Goal: Task Accomplishment & Management: Use online tool/utility

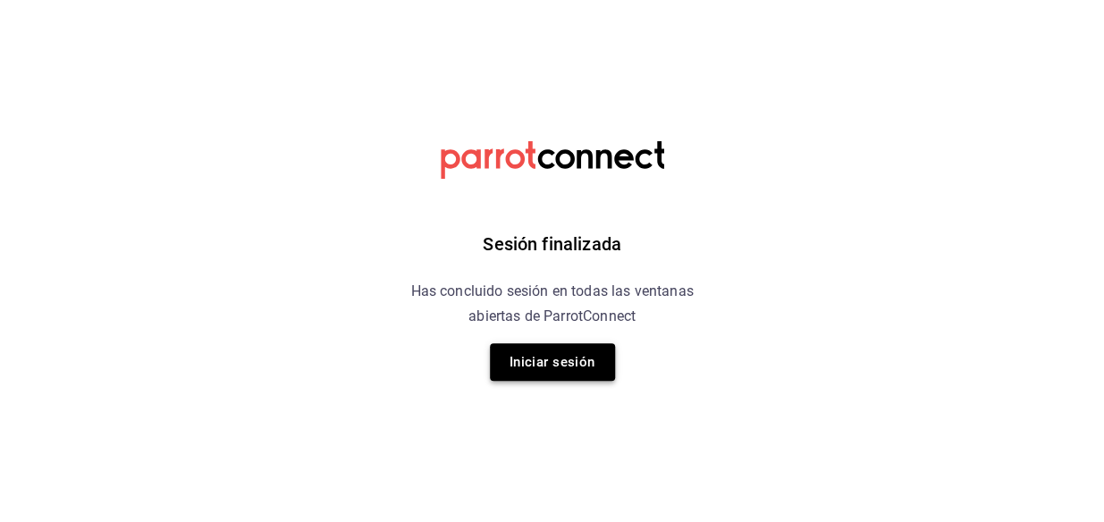
click at [579, 351] on button "Iniciar sesión" at bounding box center [552, 362] width 125 height 38
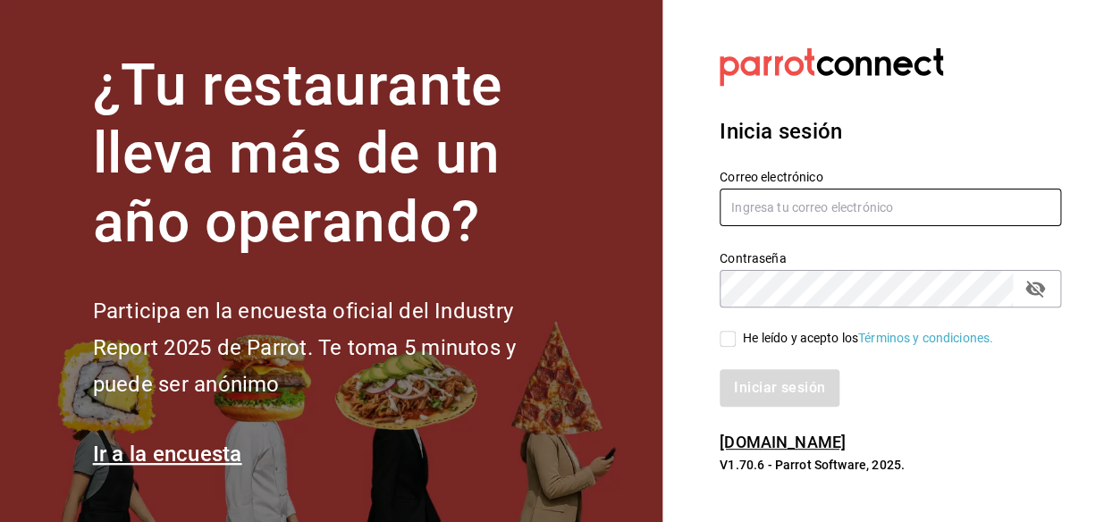
type input "Noe.espindola@costeno.com"
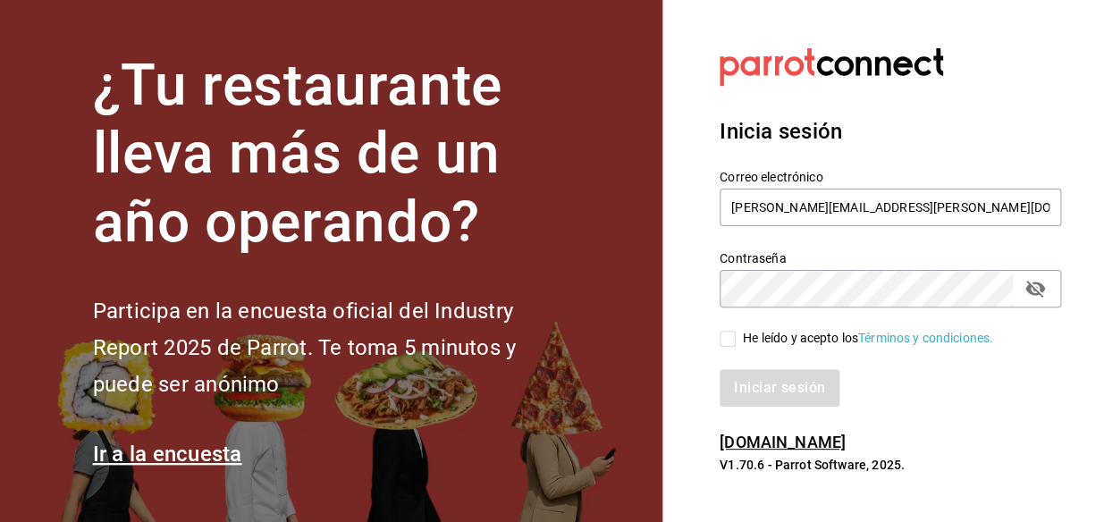
click at [731, 340] on input "He leído y acepto los Términos y condiciones." at bounding box center [727, 339] width 16 height 16
checkbox input "true"
click at [747, 375] on button "Iniciar sesión" at bounding box center [780, 388] width 122 height 38
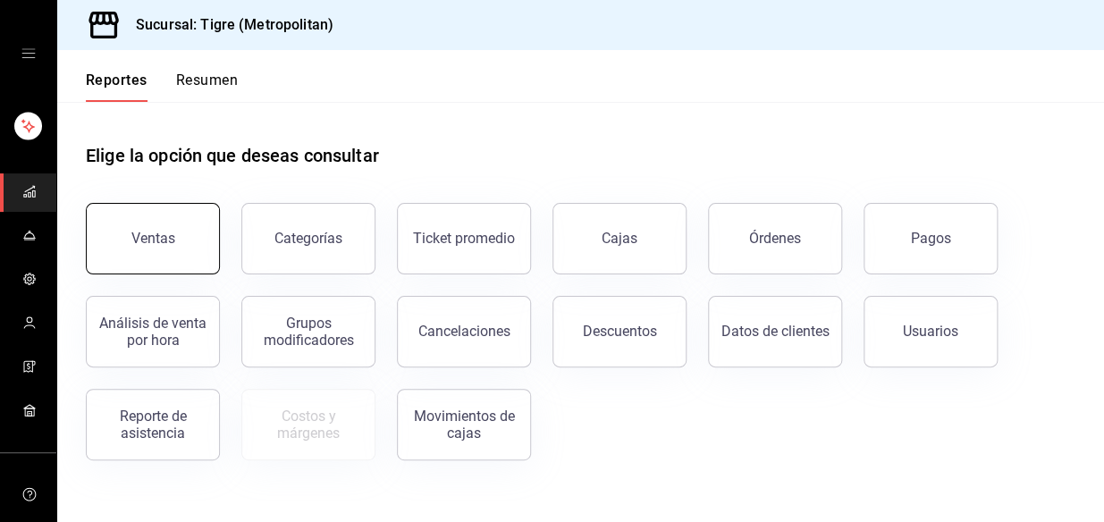
click at [109, 211] on button "Ventas" at bounding box center [153, 238] width 134 height 71
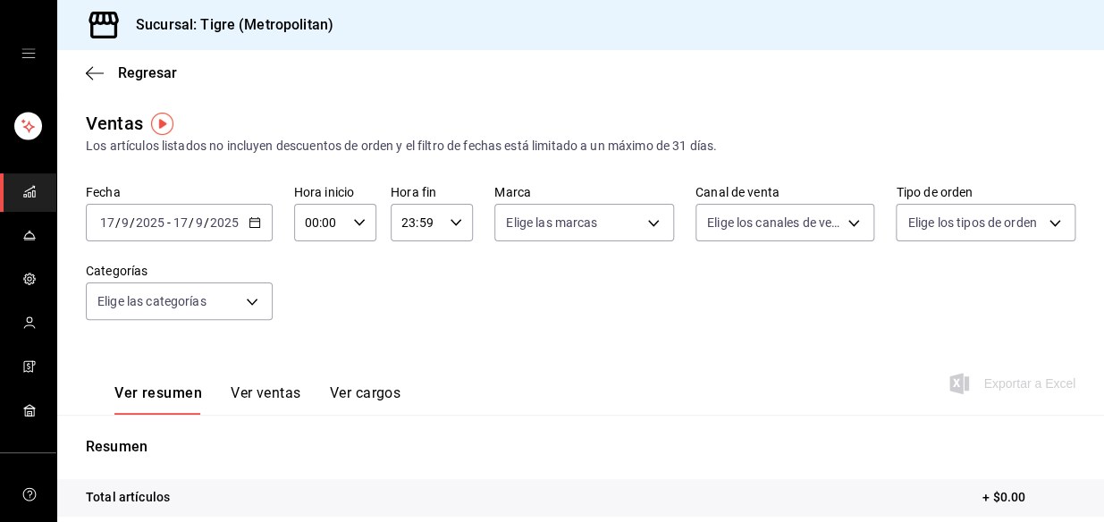
click at [255, 229] on div "[DATE] [DATE] - [DATE] [DATE]" at bounding box center [179, 223] width 187 height 38
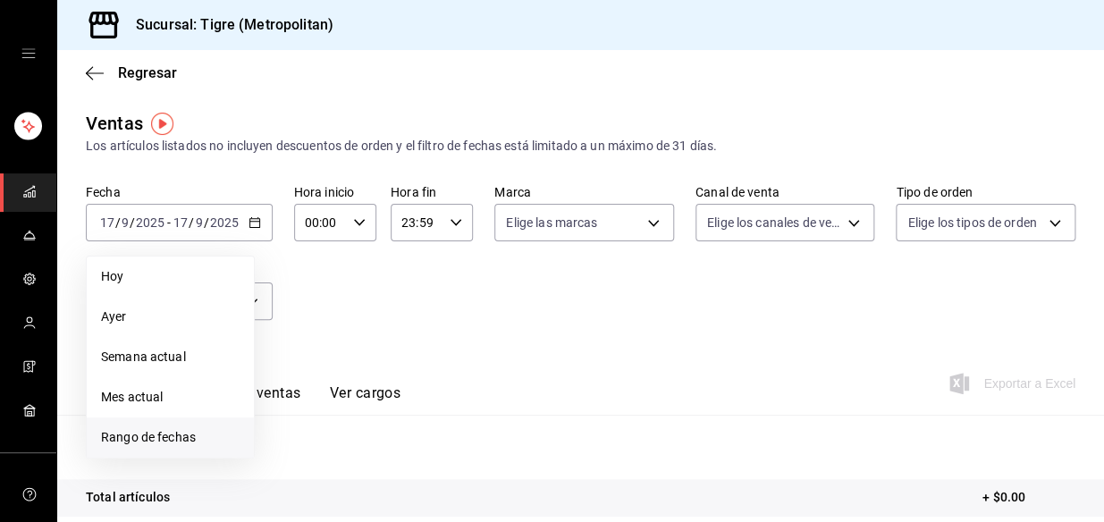
click at [163, 436] on span "Rango de fechas" at bounding box center [170, 437] width 139 height 19
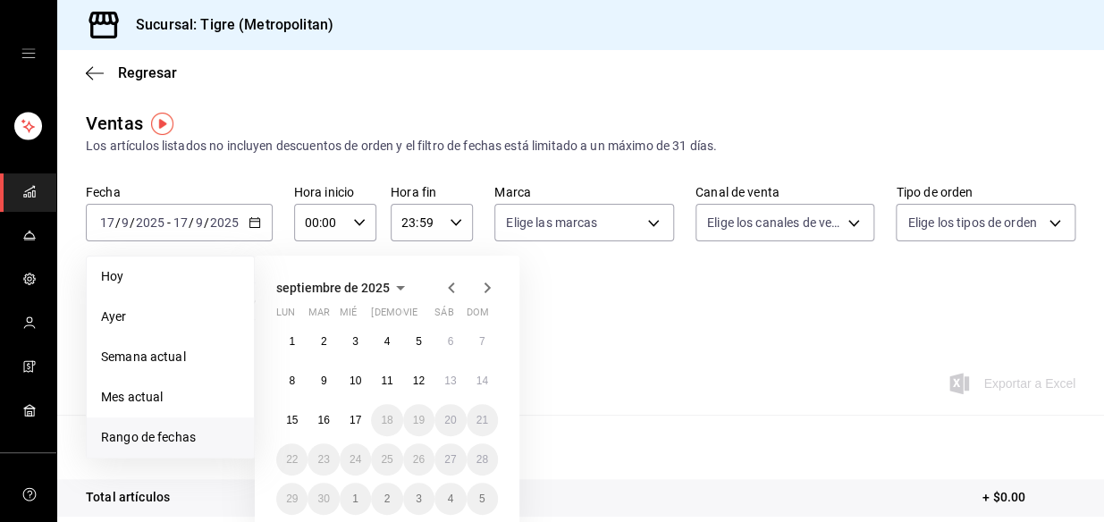
click at [326, 415] on abbr "16" at bounding box center [323, 420] width 12 height 13
click at [346, 415] on button "17" at bounding box center [355, 420] width 31 height 32
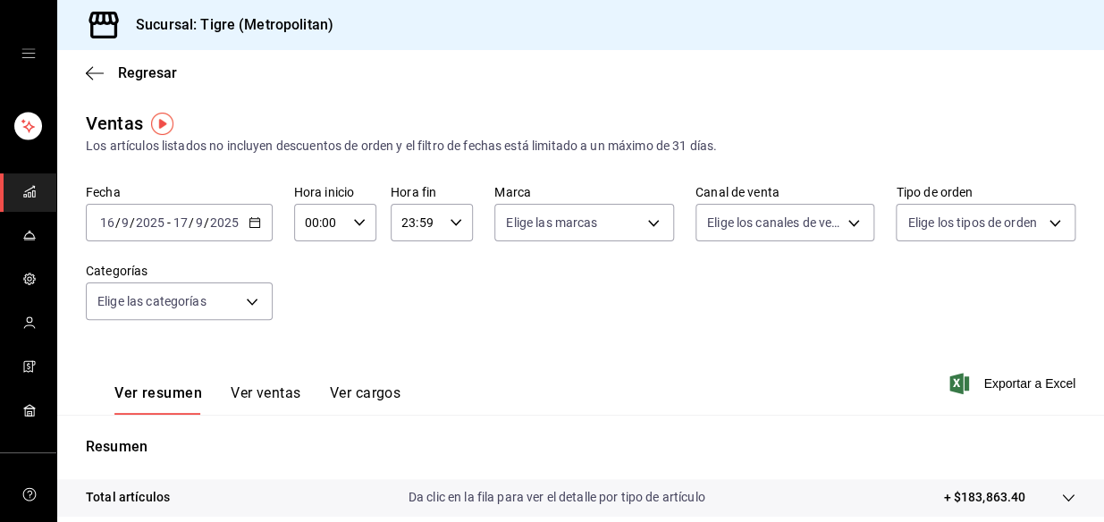
click at [364, 221] on div "00:00 Hora inicio" at bounding box center [335, 223] width 82 height 38
click at [307, 262] on span "00" at bounding box center [313, 268] width 13 height 14
click at [307, 262] on span "05" at bounding box center [313, 255] width 13 height 14
type input "05:00"
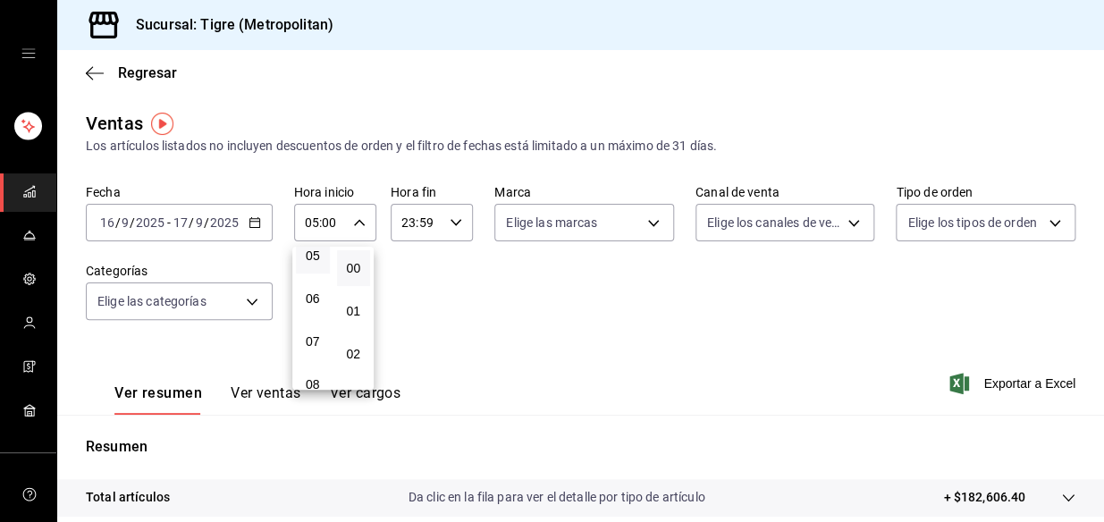
click at [461, 218] on div at bounding box center [552, 261] width 1104 height 522
click at [461, 218] on div "23:59 Hora fin" at bounding box center [432, 223] width 82 height 38
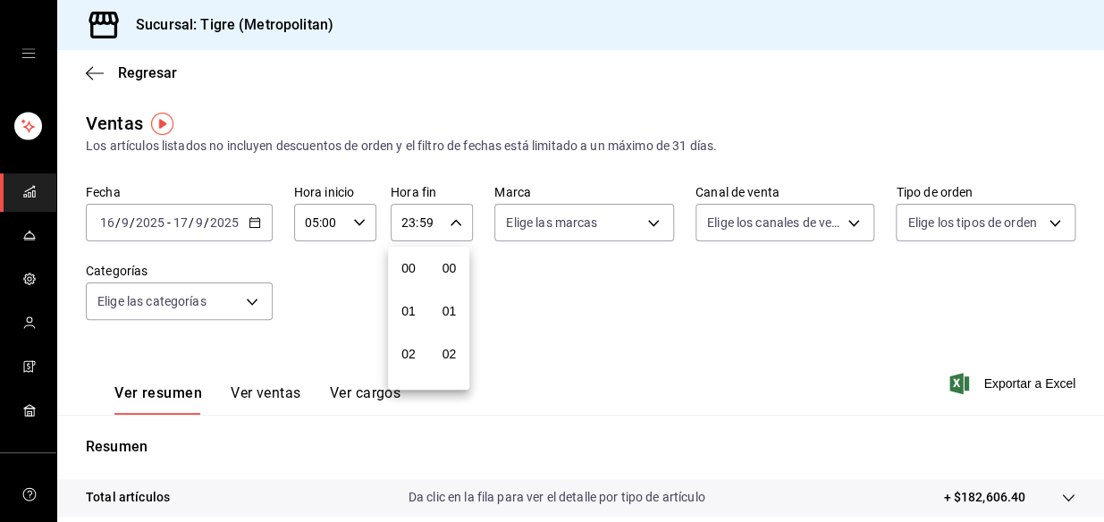
scroll to position [2448, 0]
click at [416, 284] on button "21" at bounding box center [408, 283] width 34 height 36
type input "21:59"
click at [416, 284] on button "04" at bounding box center [408, 294] width 34 height 36
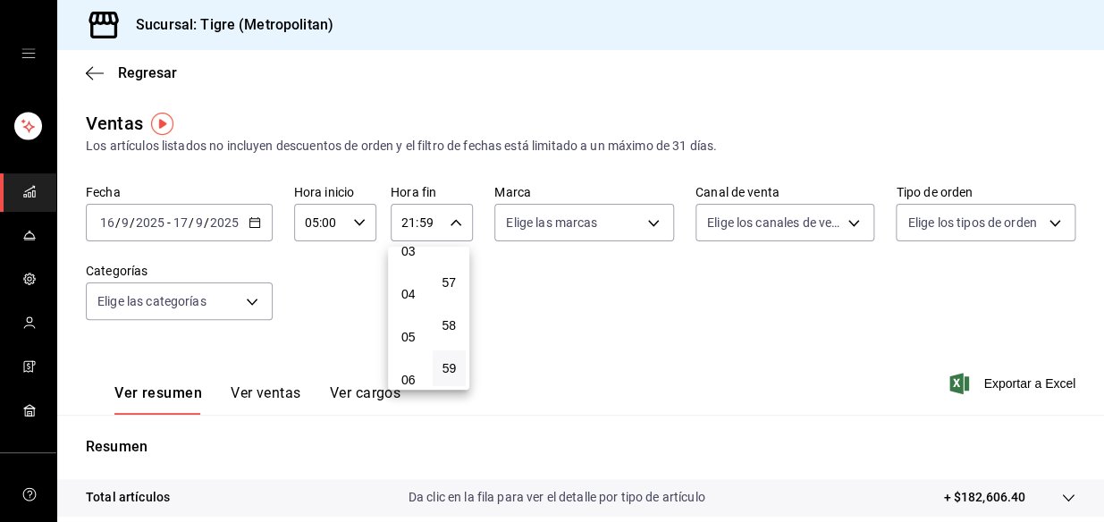
type input "04:59"
click at [647, 227] on div at bounding box center [552, 261] width 1104 height 522
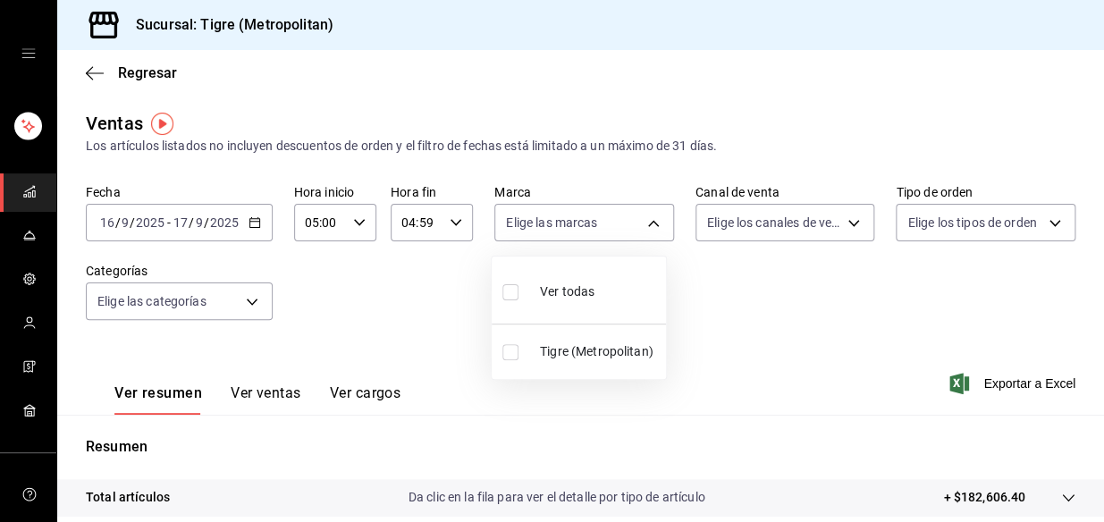
click at [647, 227] on body "Sucursal: Tigre (Metropolitan) Regresar Ventas Los artículos listados no incluy…" at bounding box center [552, 261] width 1104 height 522
click at [507, 358] on input "checkbox" at bounding box center [510, 352] width 16 height 16
checkbox input "true"
type input "d2a20516-989b-40fe-838d-c8b0b31ef0ff"
checkbox input "true"
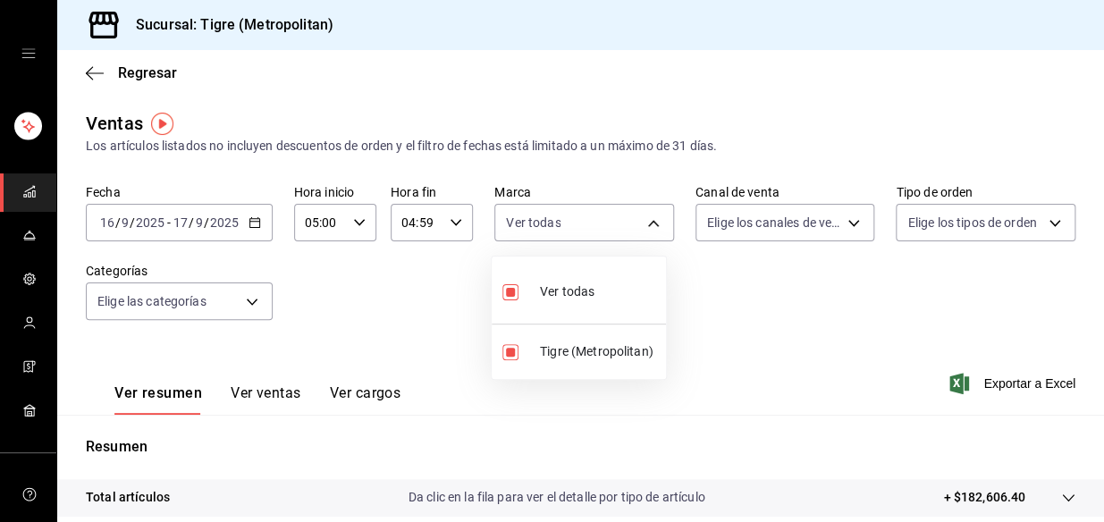
click at [845, 219] on div at bounding box center [552, 261] width 1104 height 522
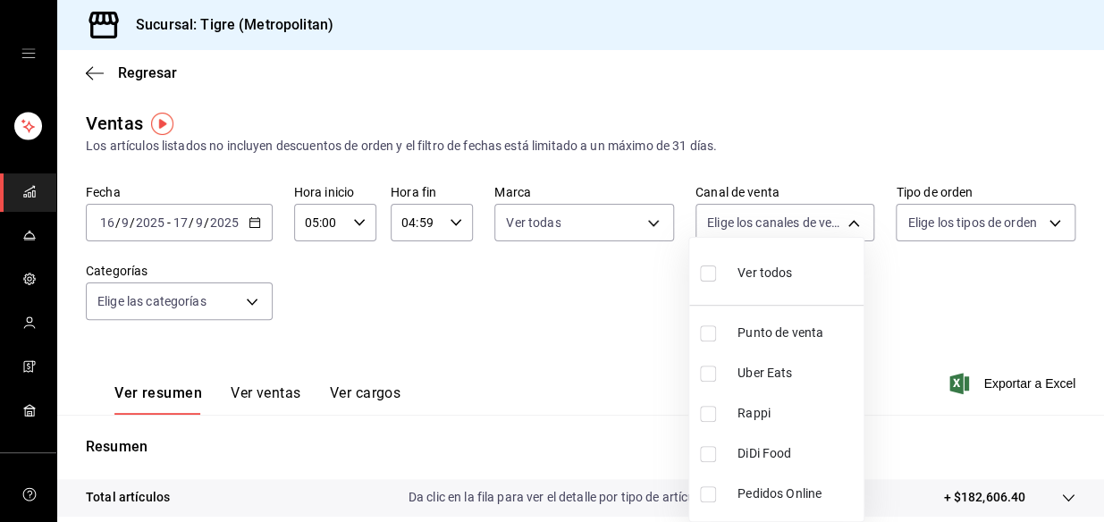
click at [845, 219] on body "Sucursal: Tigre (Metropolitan) Regresar Ventas Los artículos listados no incluy…" at bounding box center [552, 261] width 1104 height 522
click at [707, 270] on input "checkbox" at bounding box center [708, 273] width 16 height 16
checkbox input "true"
type input "PARROT,UBER_EATS,RAPPI,DIDI_FOOD,ONLINE"
checkbox input "true"
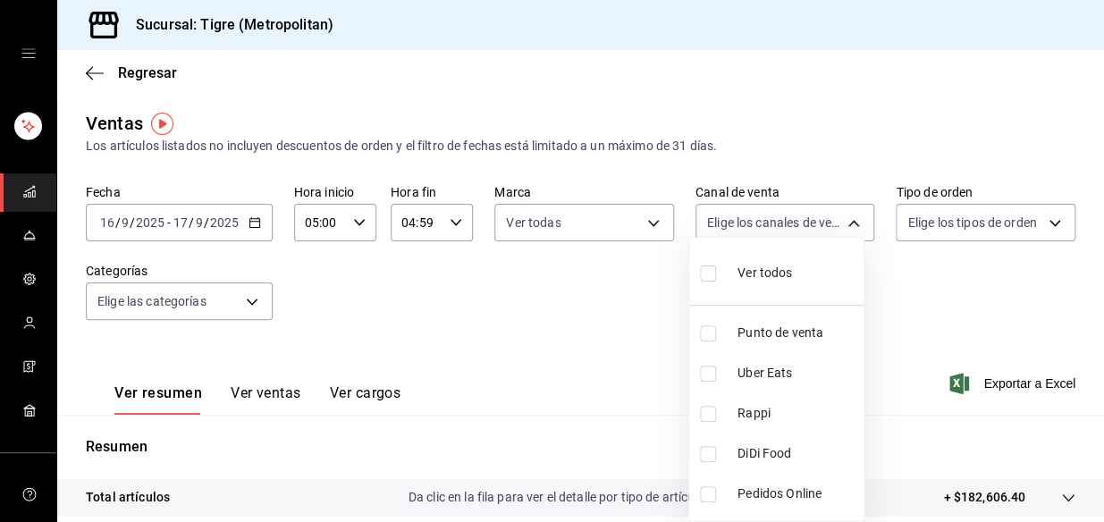
checkbox input "true"
click at [1027, 218] on div at bounding box center [552, 261] width 1104 height 522
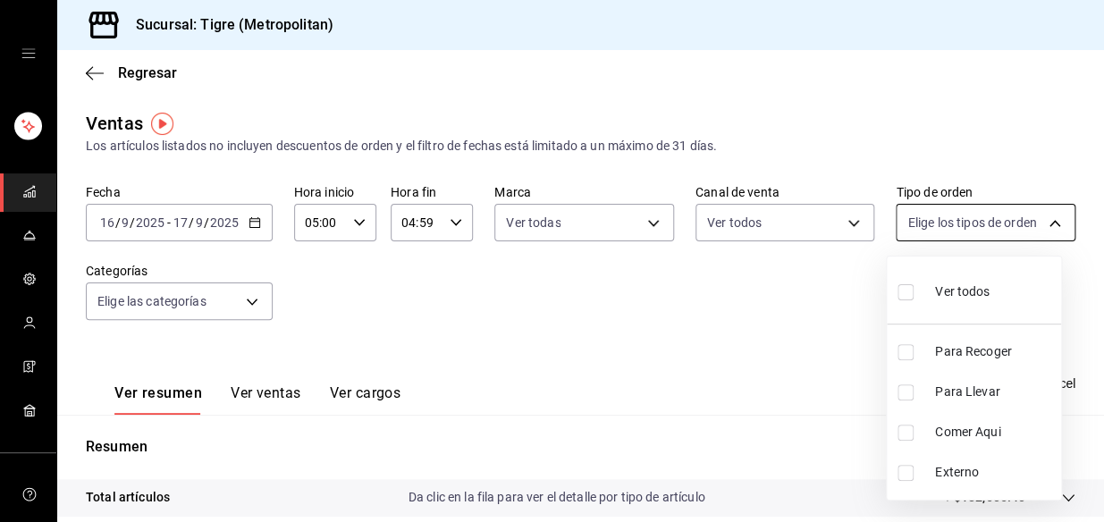
click at [1044, 220] on body "Sucursal: Tigre (Metropolitan) Regresar Ventas Los artículos listados no incluy…" at bounding box center [552, 261] width 1104 height 522
click at [911, 289] on input "checkbox" at bounding box center [905, 292] width 16 height 16
checkbox input "true"
type input "f7df4de8-9964-48c4-9e53-dd040d652eda,4cfece08-abf2-465c-953c-59dc98a97bb2,5a16a…"
checkbox input "true"
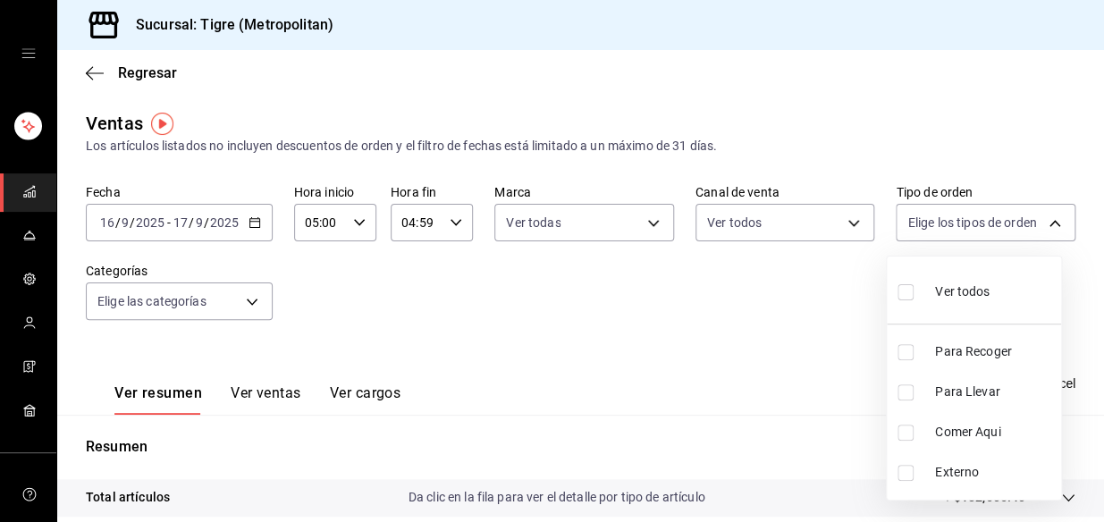
checkbox input "true"
click at [248, 302] on div at bounding box center [552, 261] width 1104 height 522
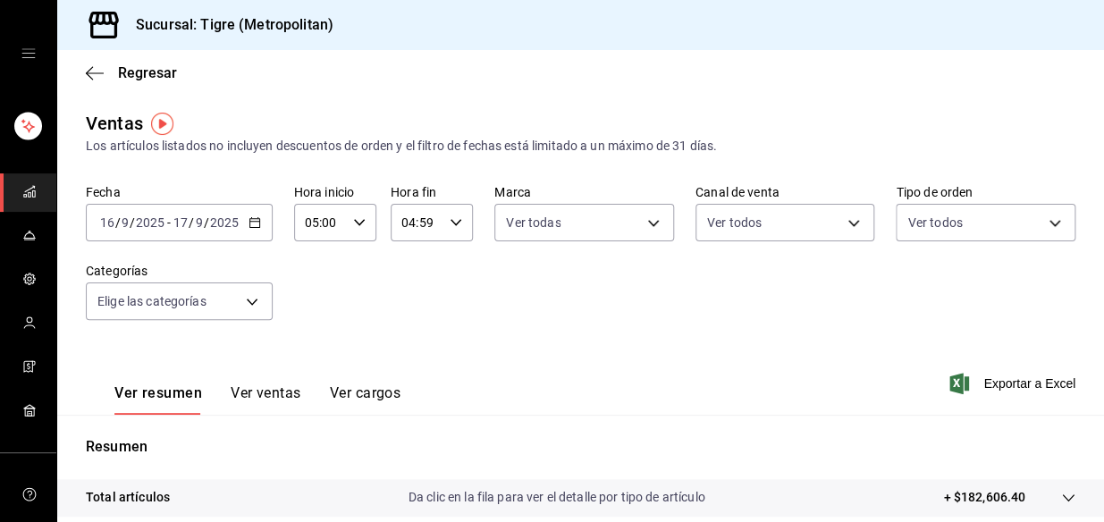
click at [248, 302] on body "Sucursal: Tigre (Metropolitan) Regresar Ventas Los artículos listados no incluy…" at bounding box center [552, 261] width 1104 height 522
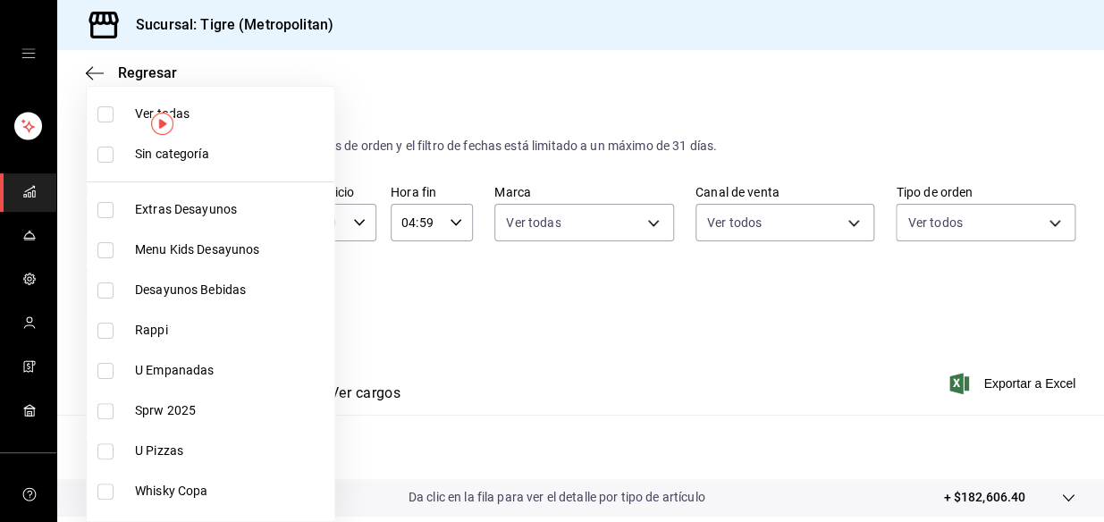
click at [105, 117] on input "checkbox" at bounding box center [105, 114] width 16 height 16
checkbox input "true"
type input "95de3a49-3e71-4222-9a00-2b077991daeb,0ce31c32-a5a6-498b-be74-31ce48fb35ae,30be1…"
checkbox input "true"
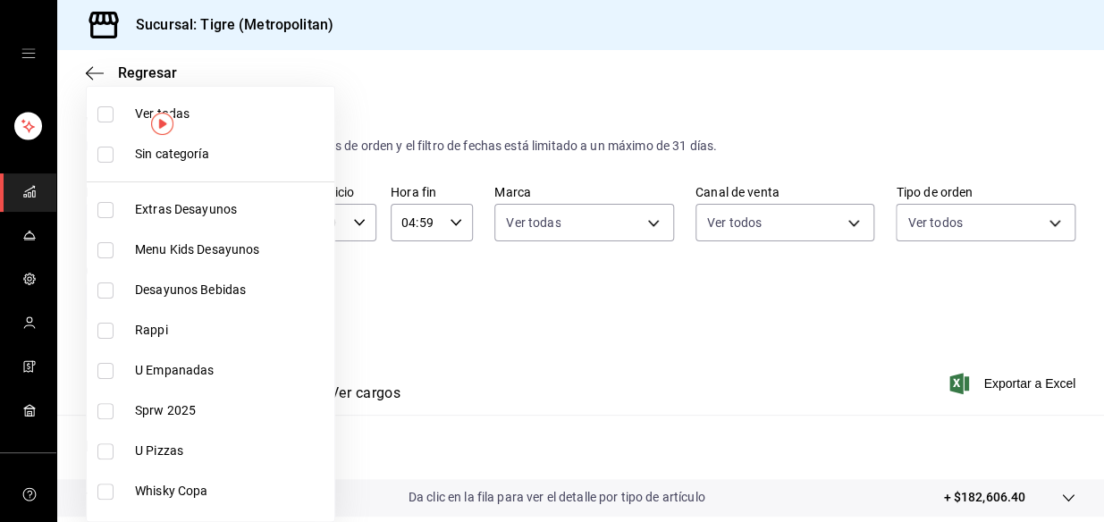
checkbox input "true"
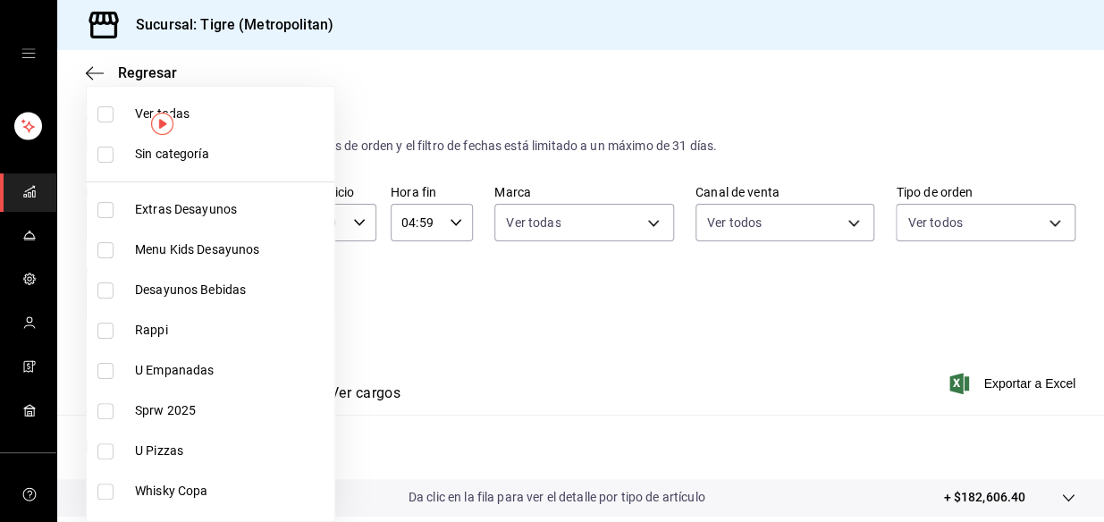
checkbox input "true"
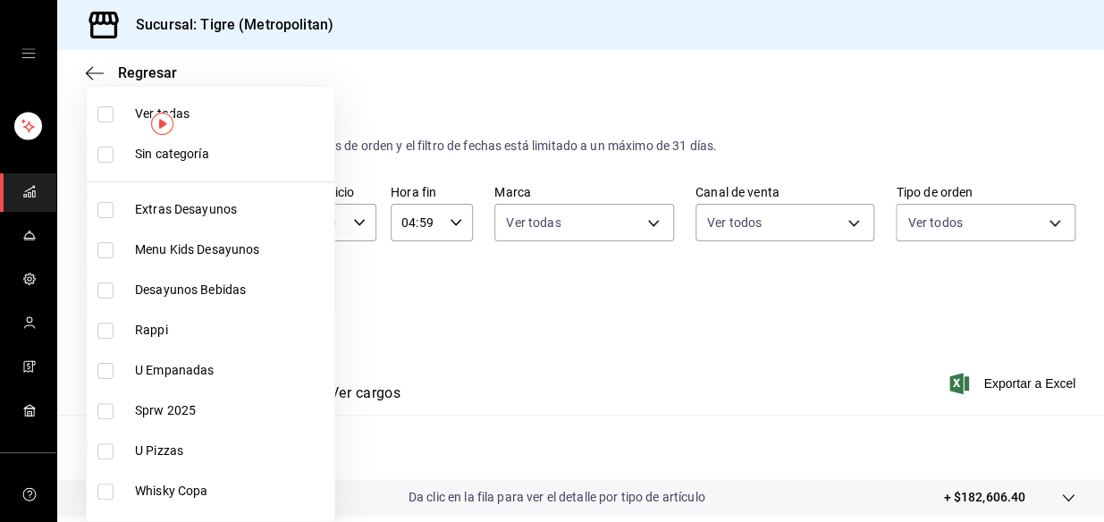
checkbox input "true"
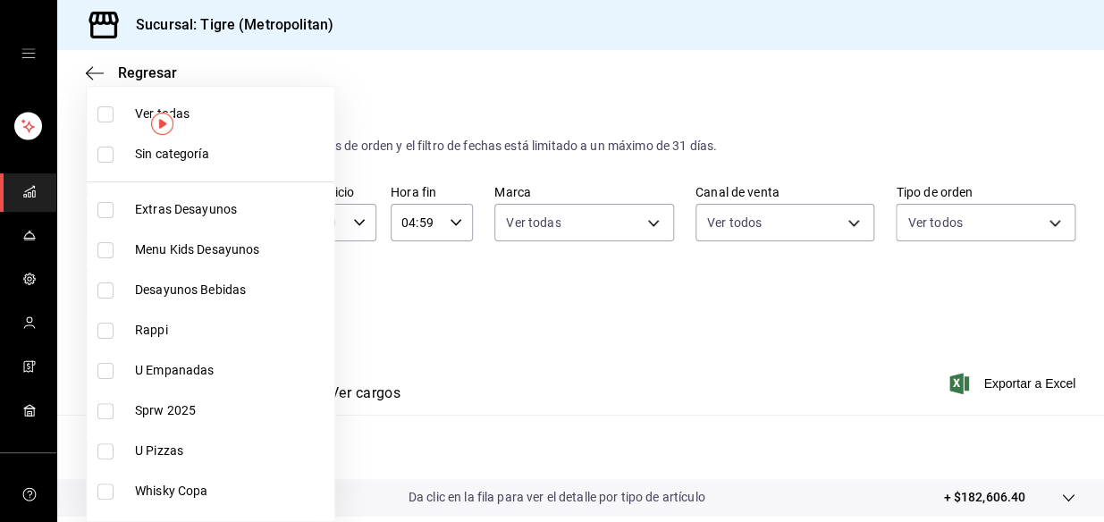
checkbox input "true"
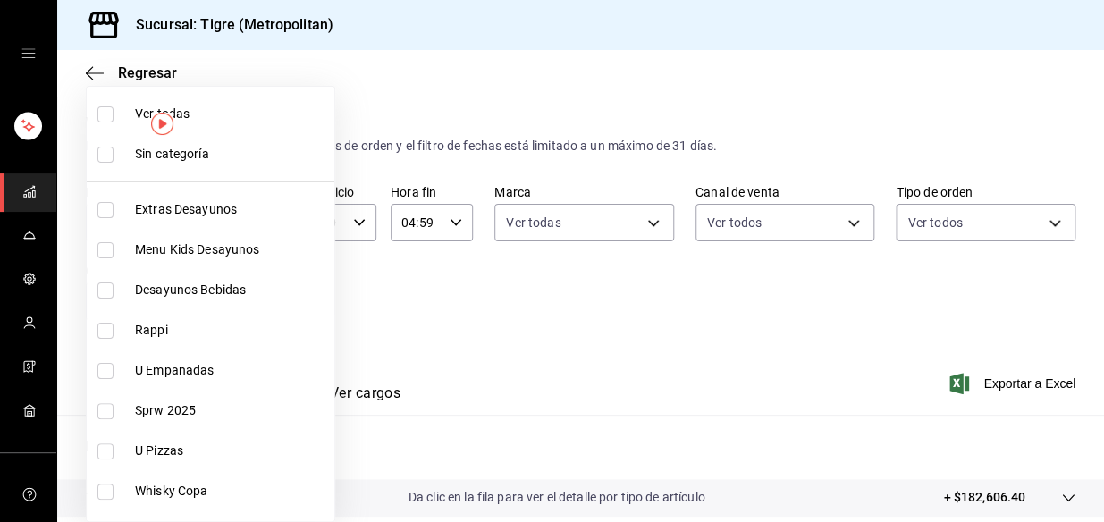
checkbox input "true"
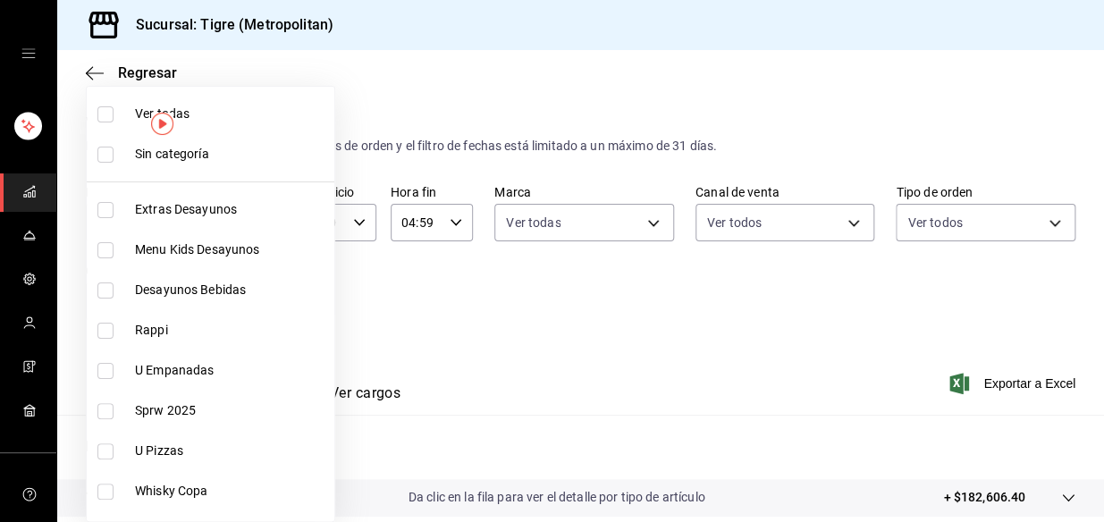
checkbox input "true"
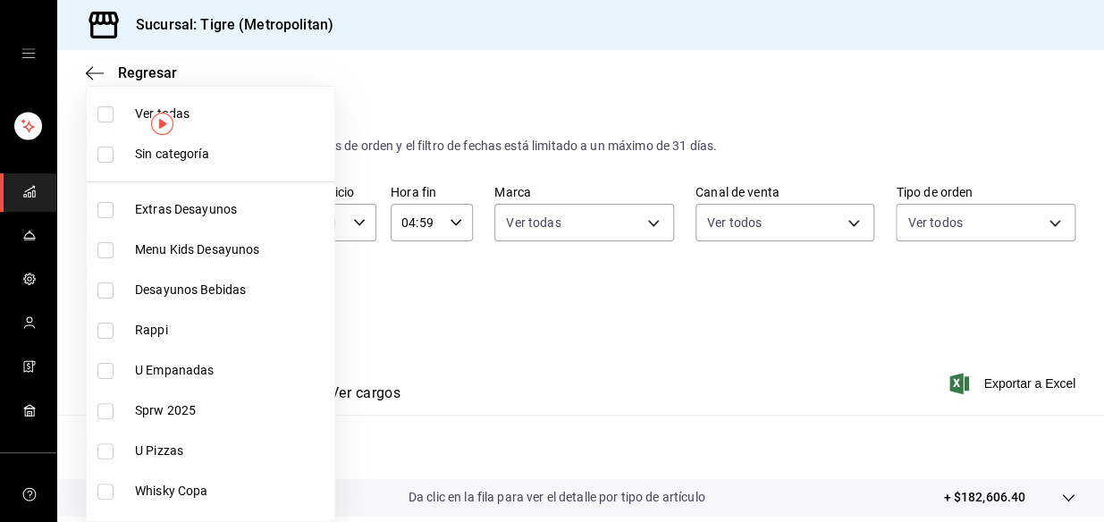
checkbox input "true"
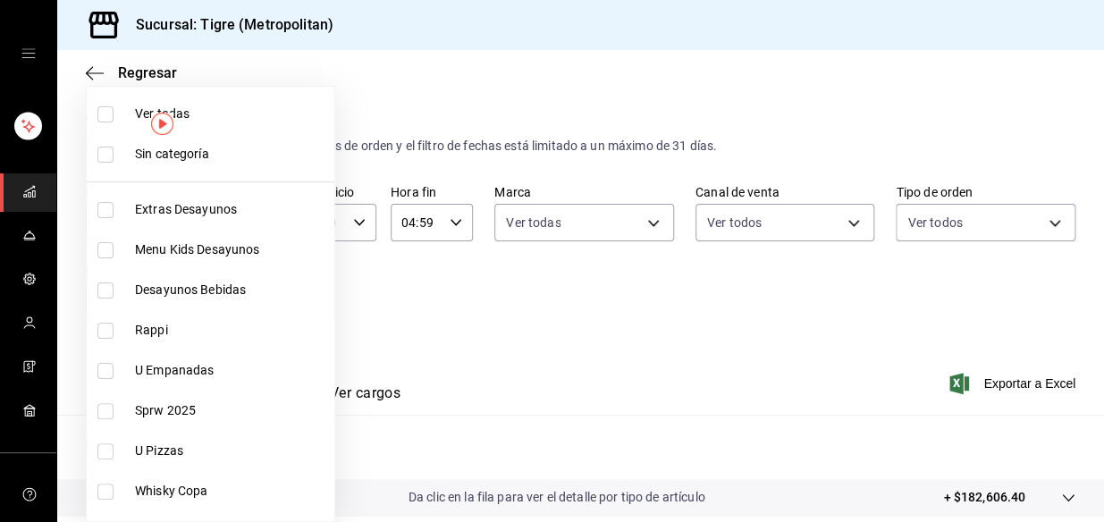
checkbox input "true"
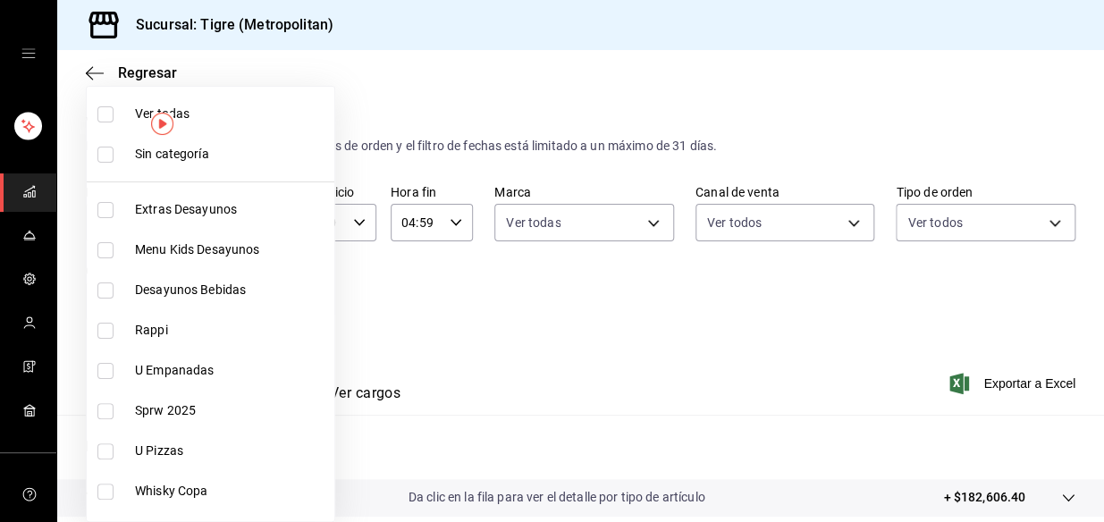
checkbox input "true"
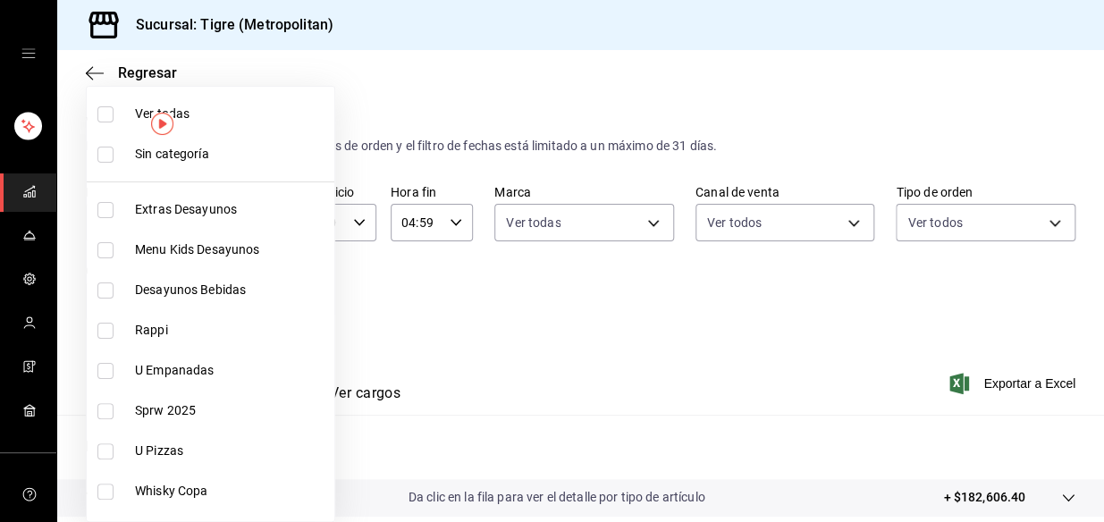
checkbox input "true"
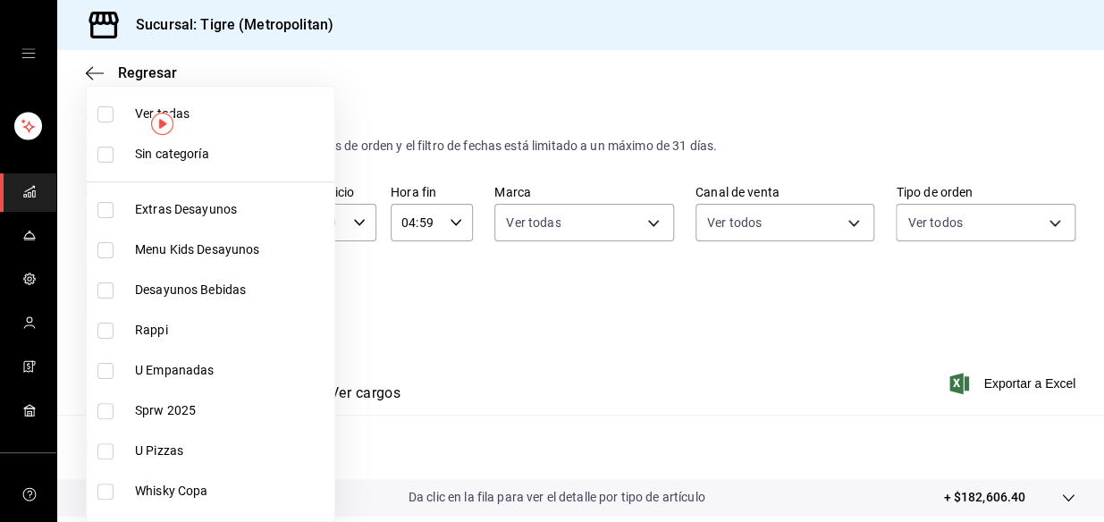
checkbox input "true"
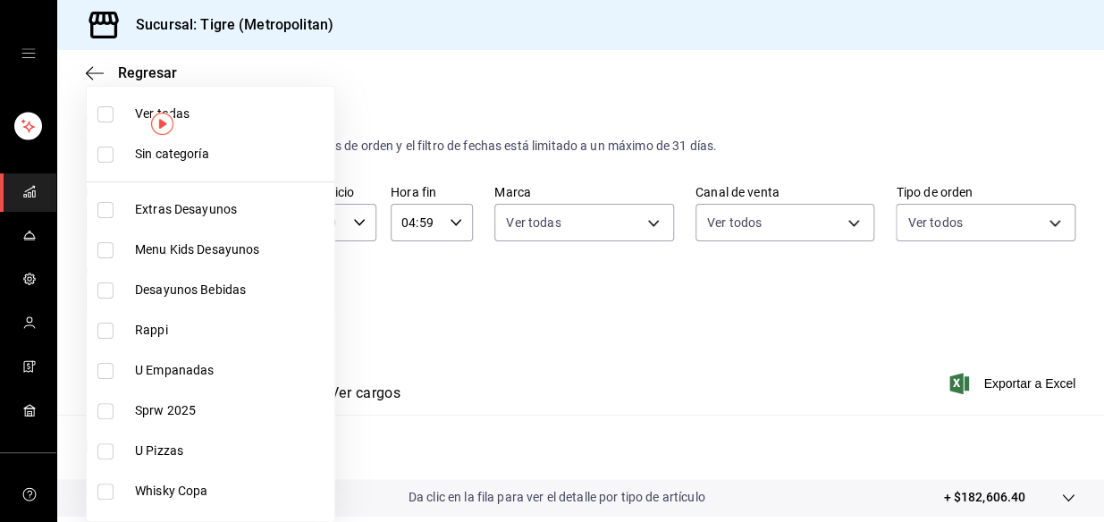
checkbox input "true"
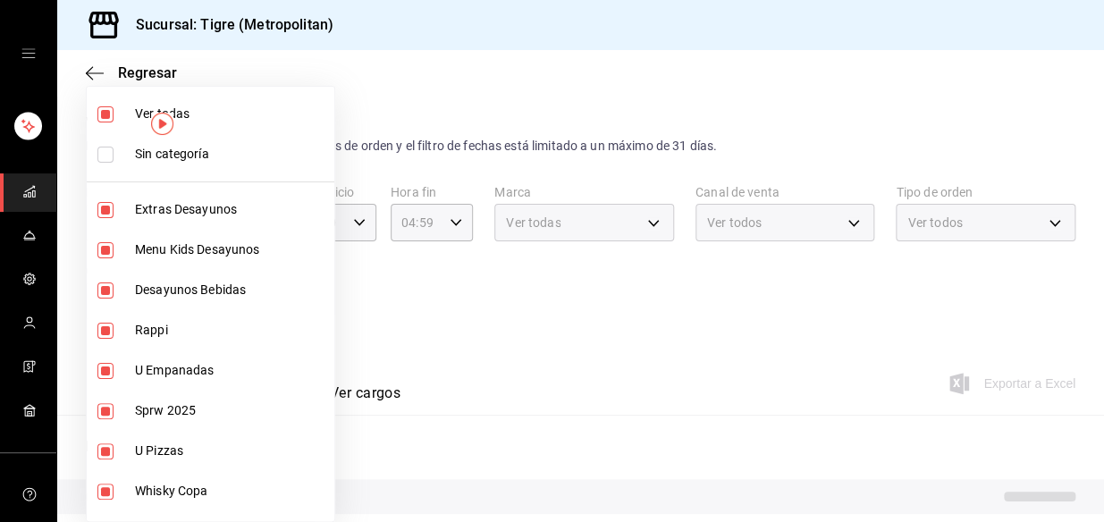
click at [112, 152] on input "checkbox" at bounding box center [105, 155] width 16 height 16
checkbox input "true"
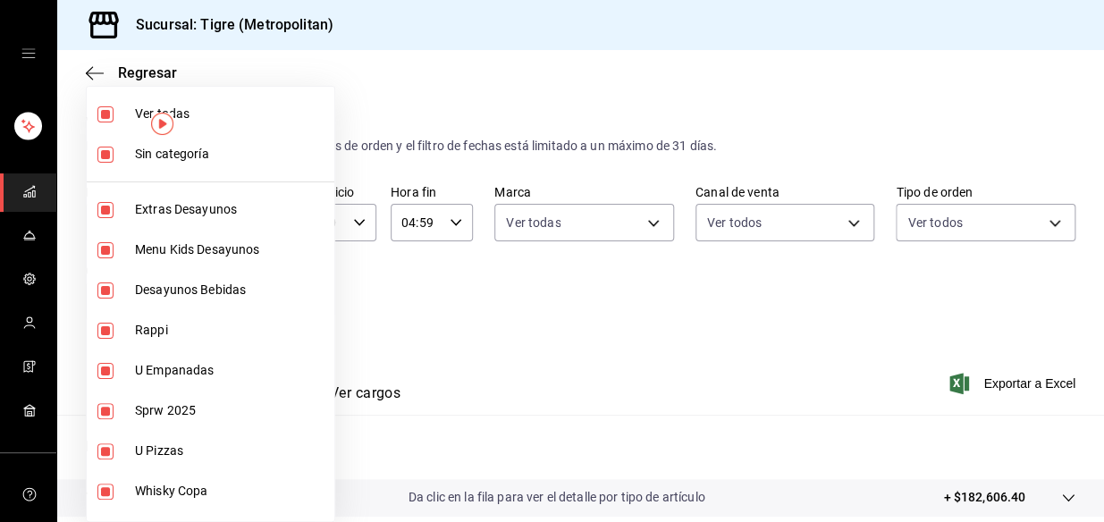
click at [549, 285] on div at bounding box center [552, 261] width 1104 height 522
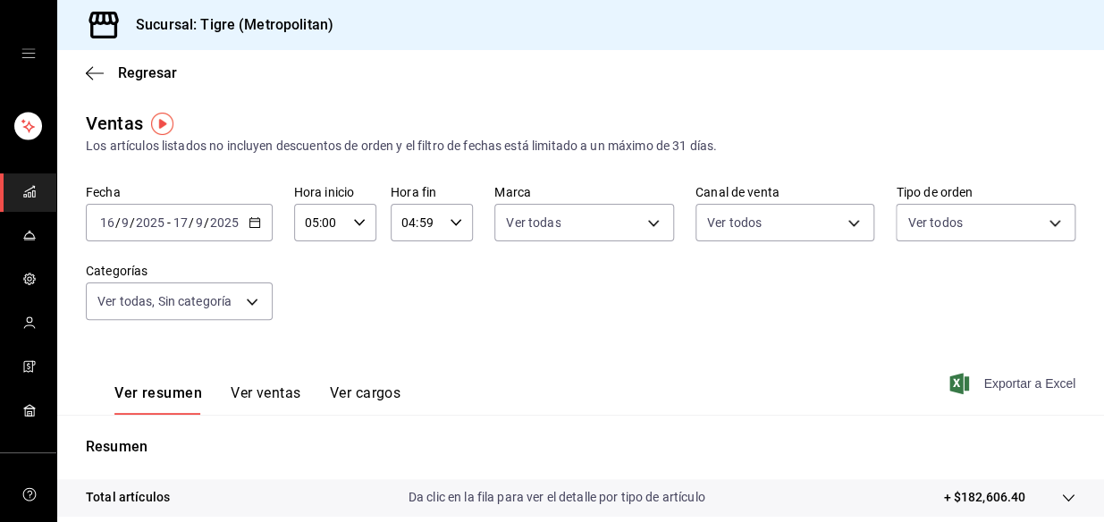
click at [949, 375] on icon "button" at bounding box center [959, 383] width 20 height 21
click at [589, 365] on div "Ver resumen Ver ventas Ver cargos Exportar a Excel" at bounding box center [580, 377] width 1046 height 73
click at [24, 195] on rect "mailbox folders" at bounding box center [25, 196] width 3 height 3
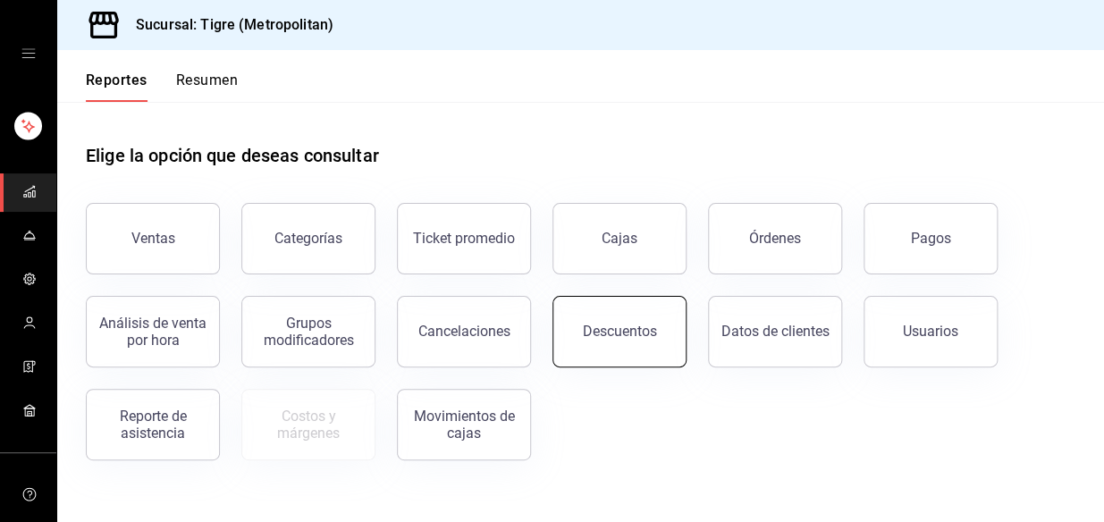
click at [612, 340] on button "Descuentos" at bounding box center [619, 331] width 134 height 71
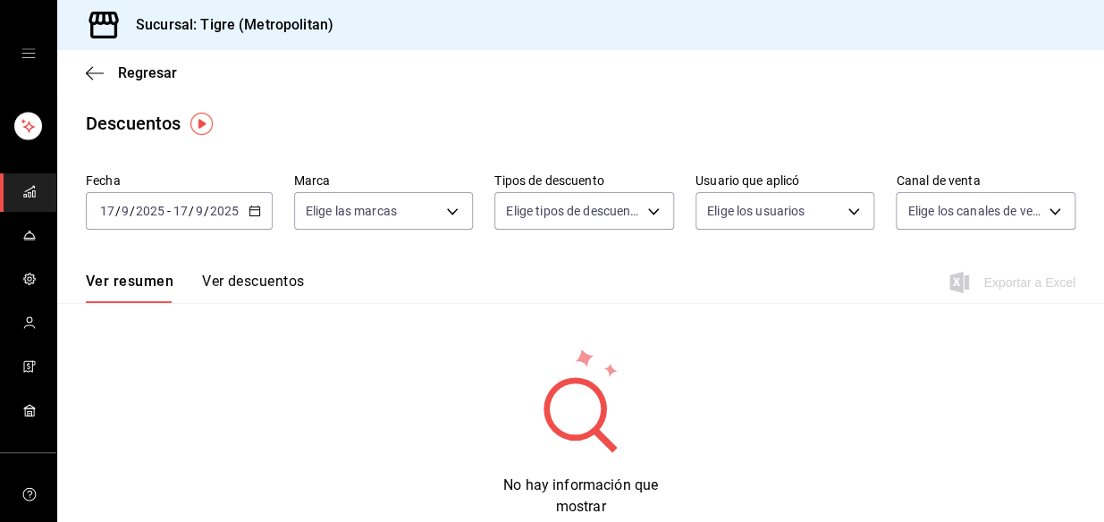
click at [256, 205] on icon "button" at bounding box center [254, 211] width 13 height 13
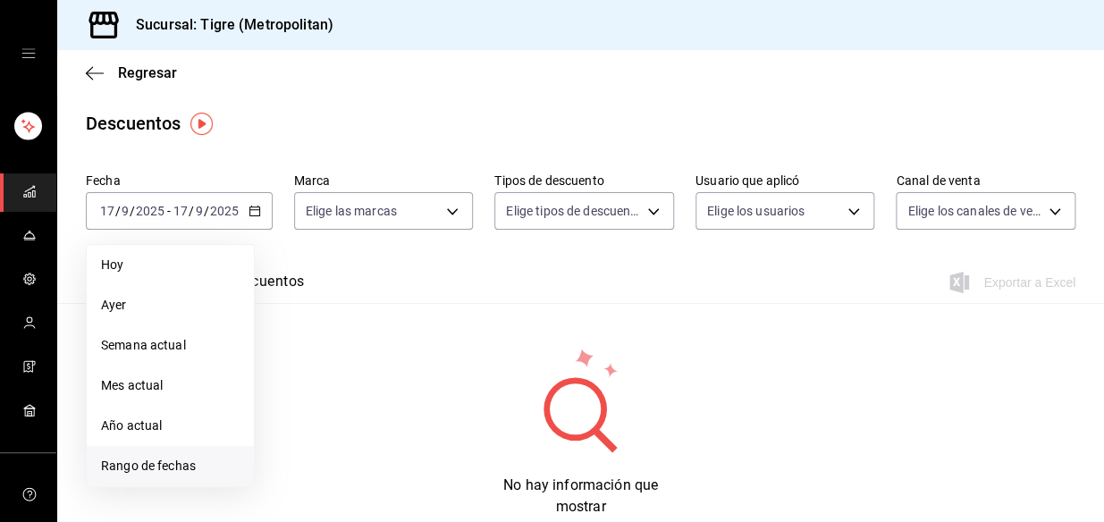
click at [149, 467] on span "Rango de fechas" at bounding box center [170, 466] width 139 height 19
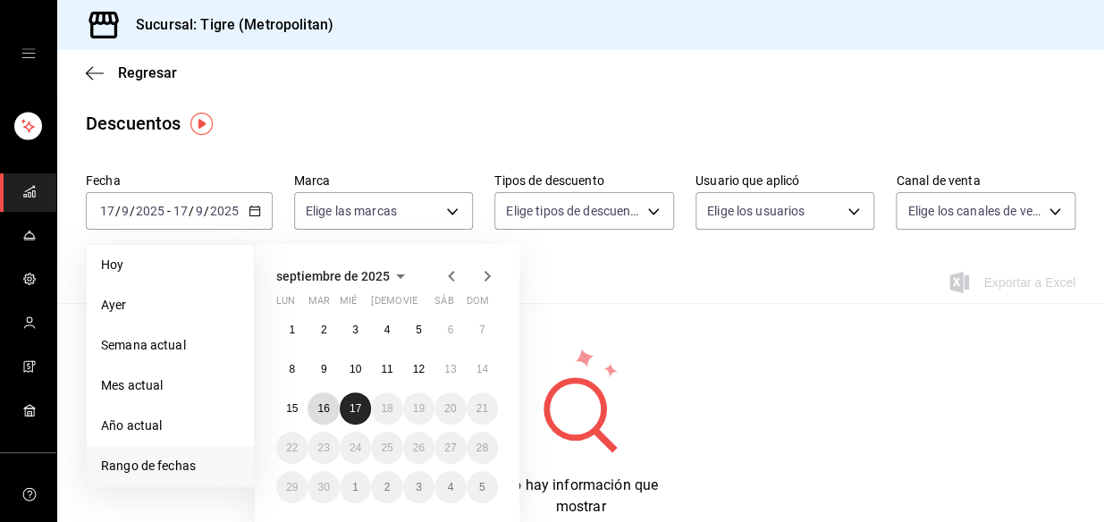
drag, startPoint x: 314, startPoint y: 414, endPoint x: 357, endPoint y: 409, distance: 44.0
click at [357, 409] on div "1 2 3 4 5 6 7 8 9 10 11 12 13 14 15 16 17 18 19 20 21 22 23 24 25 26 27 28 29 3…" at bounding box center [387, 408] width 222 height 189
click at [357, 409] on abbr "17" at bounding box center [355, 408] width 12 height 13
click at [329, 400] on button "16" at bounding box center [322, 408] width 31 height 32
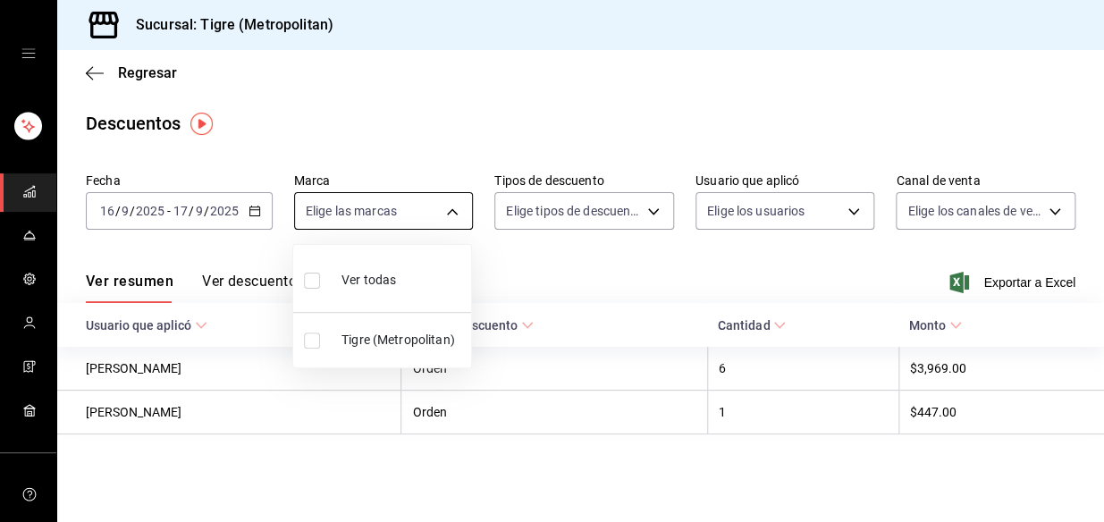
click at [452, 219] on body "Sucursal: Tigre (Metropolitan) Regresar Descuentos Fecha [DATE] [DATE] - [DATE]…" at bounding box center [552, 261] width 1104 height 522
click at [311, 287] on input "checkbox" at bounding box center [312, 281] width 16 height 16
checkbox input "true"
type input "d2a20516-989b-40fe-838d-c8b0b31ef0ff"
checkbox input "true"
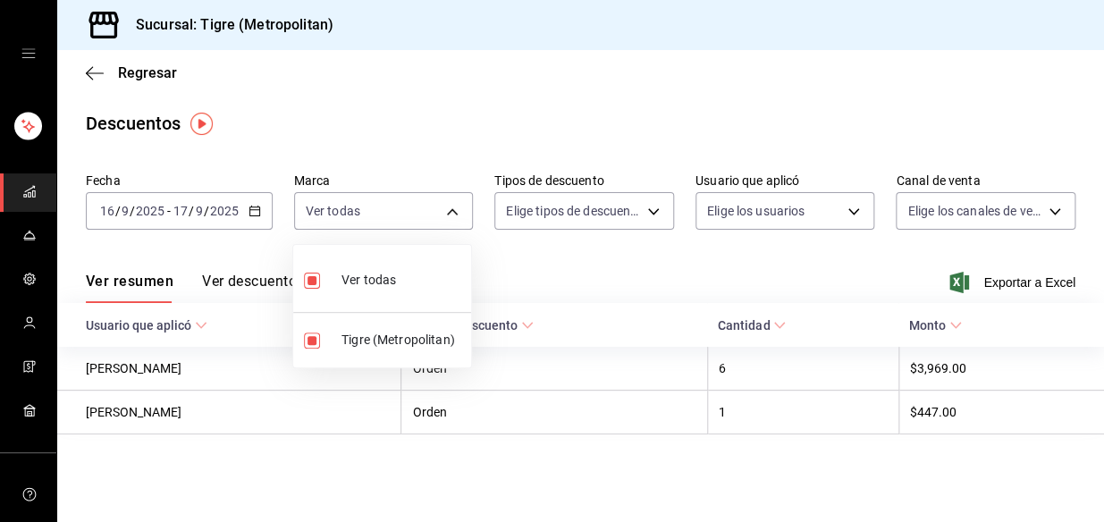
click at [665, 204] on div at bounding box center [552, 261] width 1104 height 522
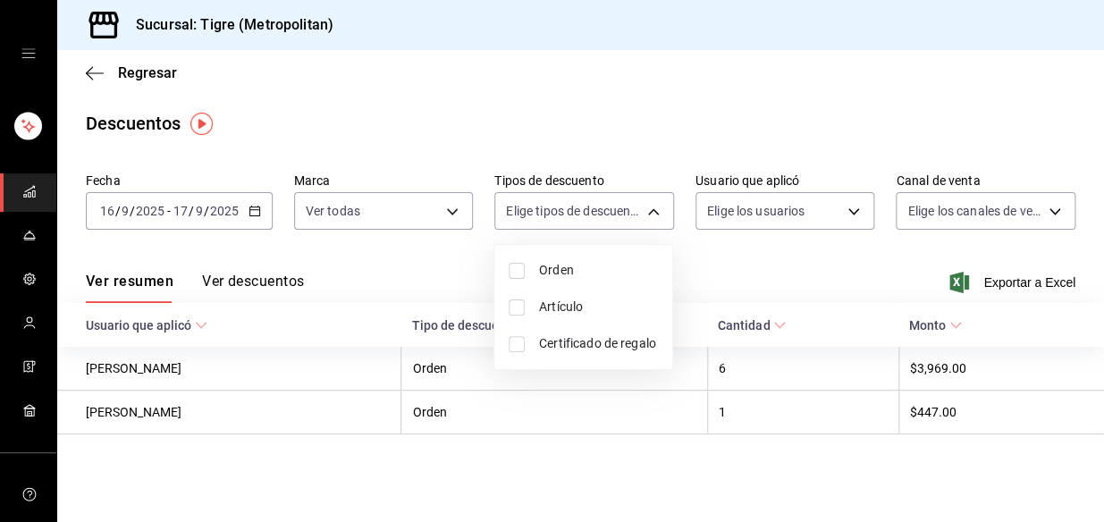
click at [665, 204] on body "Sucursal: Tigre (Metropolitan) Regresar Descuentos Fecha [DATE] [DATE] - [DATE]…" at bounding box center [552, 261] width 1104 height 522
click at [513, 277] on input "checkbox" at bounding box center [516, 271] width 16 height 16
checkbox input "true"
type input "ORDER"
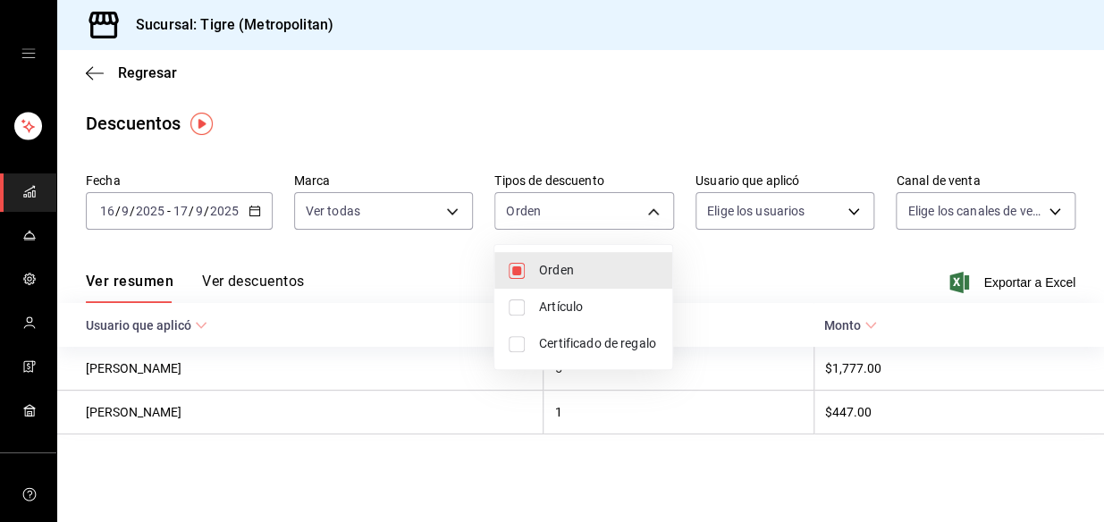
click at [515, 299] on input "checkbox" at bounding box center [516, 307] width 16 height 16
checkbox input "true"
type input "ORDER,ORDER_ITEM"
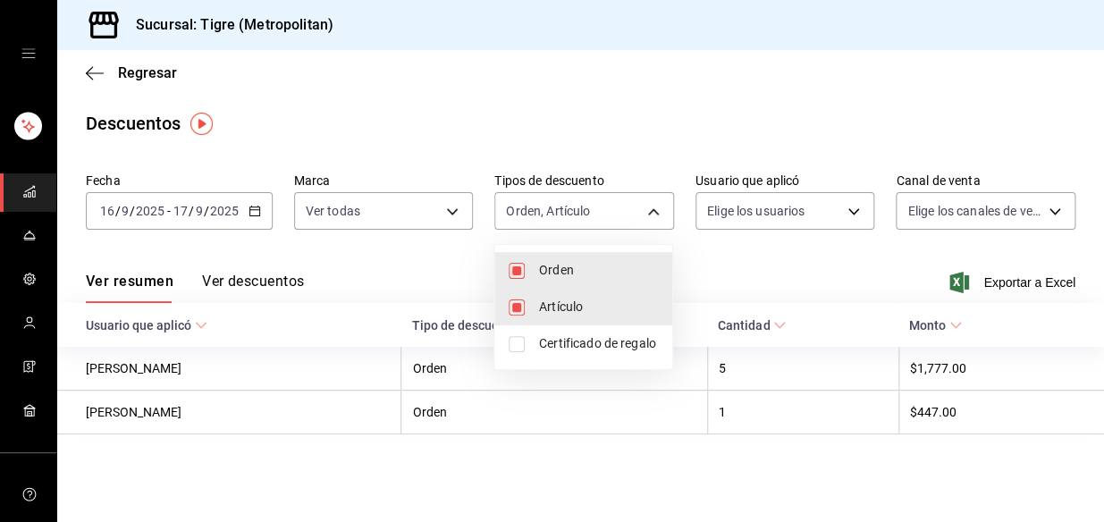
click at [514, 337] on input "checkbox" at bounding box center [516, 344] width 16 height 16
checkbox input "true"
type input "ORDER,ORDER_ITEM,CARD_REWARD"
click at [853, 199] on div at bounding box center [552, 261] width 1104 height 522
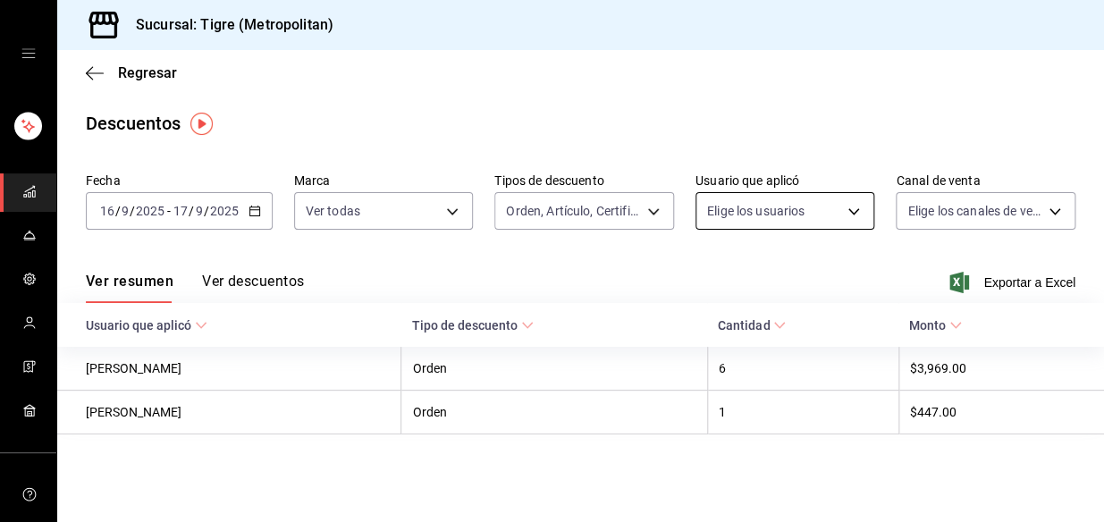
click at [854, 202] on body "Sucursal: Tigre (Metropolitan) Regresar Descuentos Fecha [DATE] [DATE] - [DATE]…" at bounding box center [552, 261] width 1104 height 522
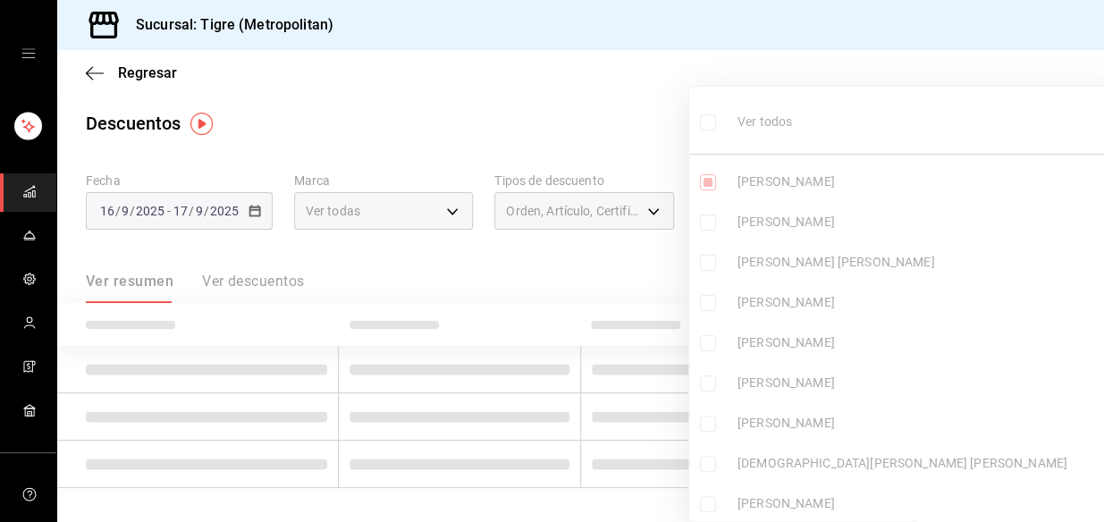
type input "e01431bb-6b3e-4794-bdab-ab43c455f5a8"
click at [707, 123] on ul "Ver todos [PERSON_NAME] [PERSON_NAME] [PERSON_NAME] De [PERSON_NAME] [PERSON_NA…" at bounding box center [912, 310] width 446 height 447
click at [707, 123] on input "checkbox" at bounding box center [708, 122] width 16 height 16
checkbox input "true"
type input "e01431bb-6b3e-4794-bdab-ab43c455f5a8,f24c5911-f0cc-47c4-b630-373de167e350,025d6…"
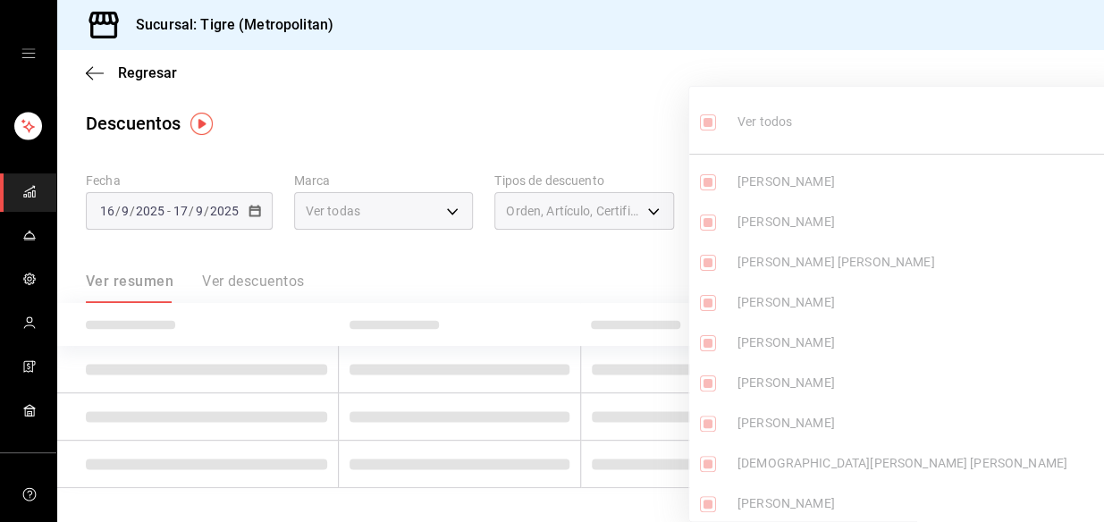
checkbox input "true"
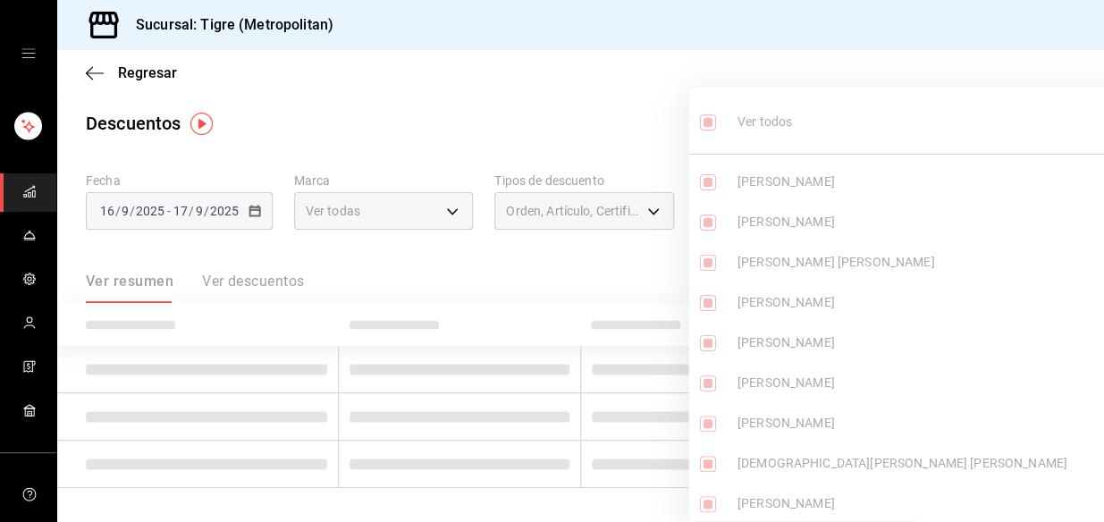
checkbox input "true"
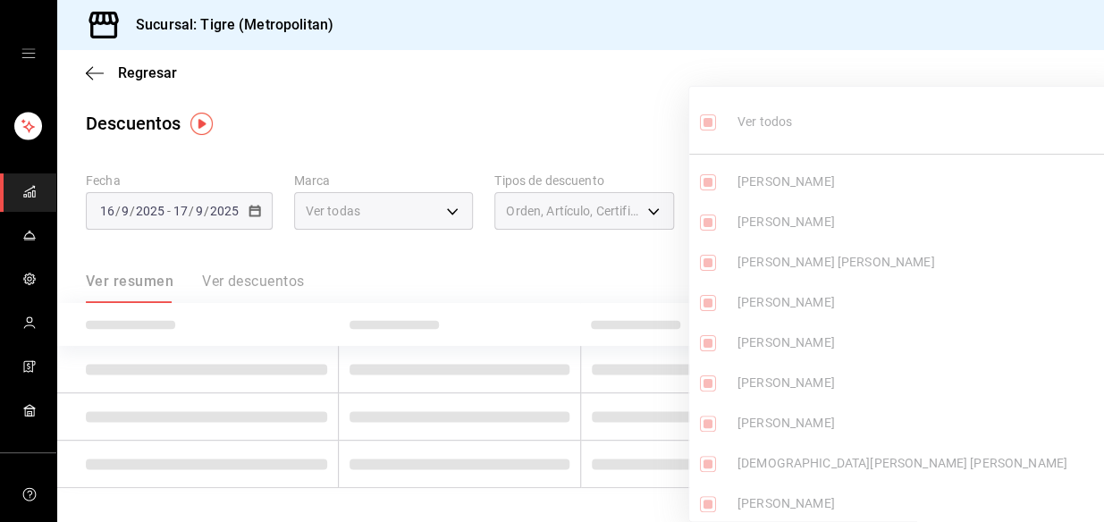
checkbox input "true"
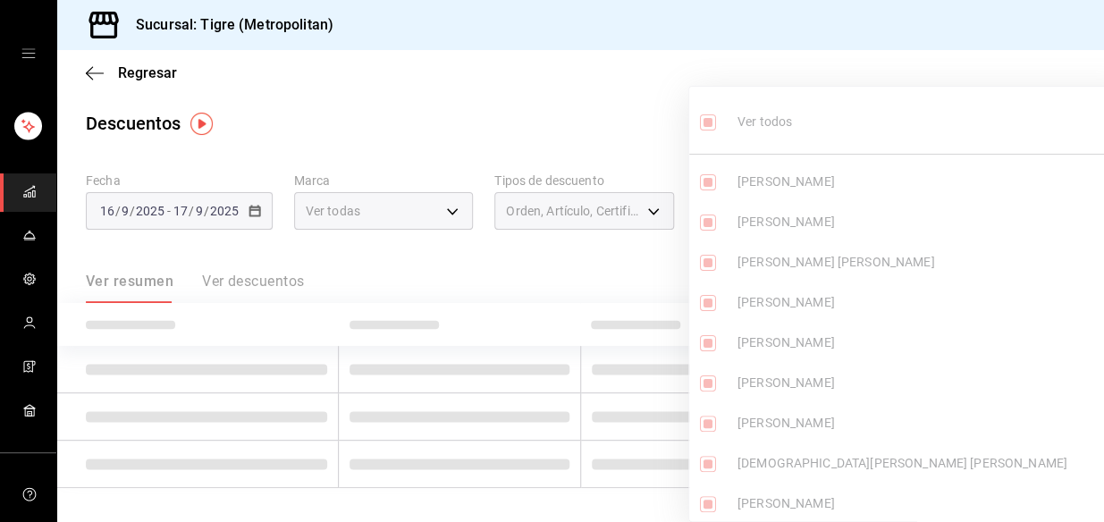
checkbox input "true"
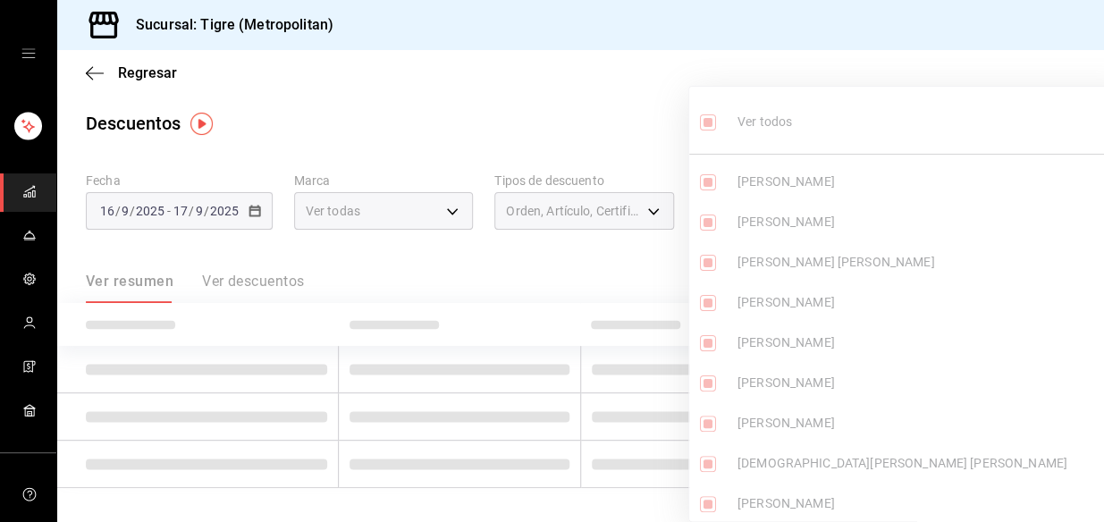
checkbox input "true"
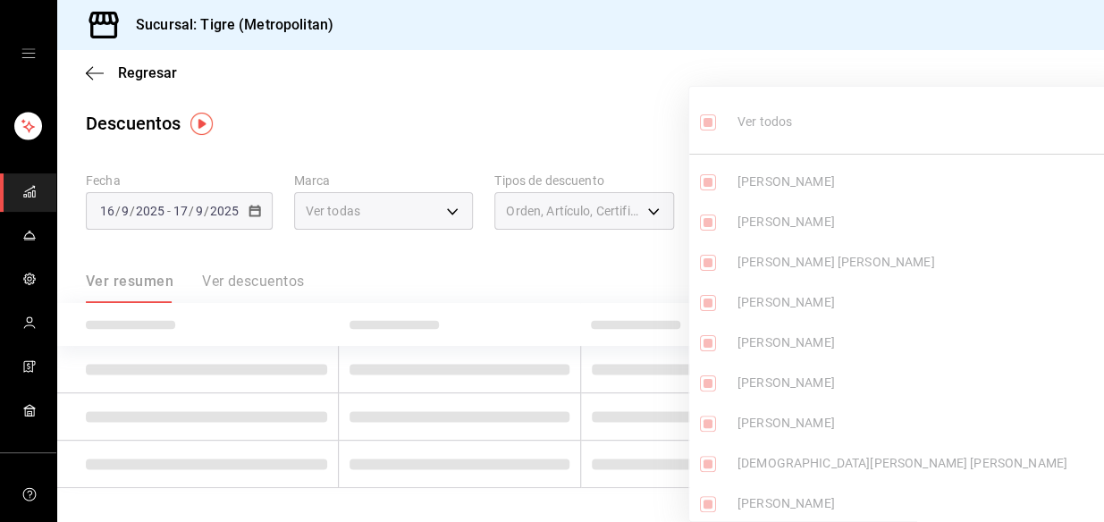
checkbox input "true"
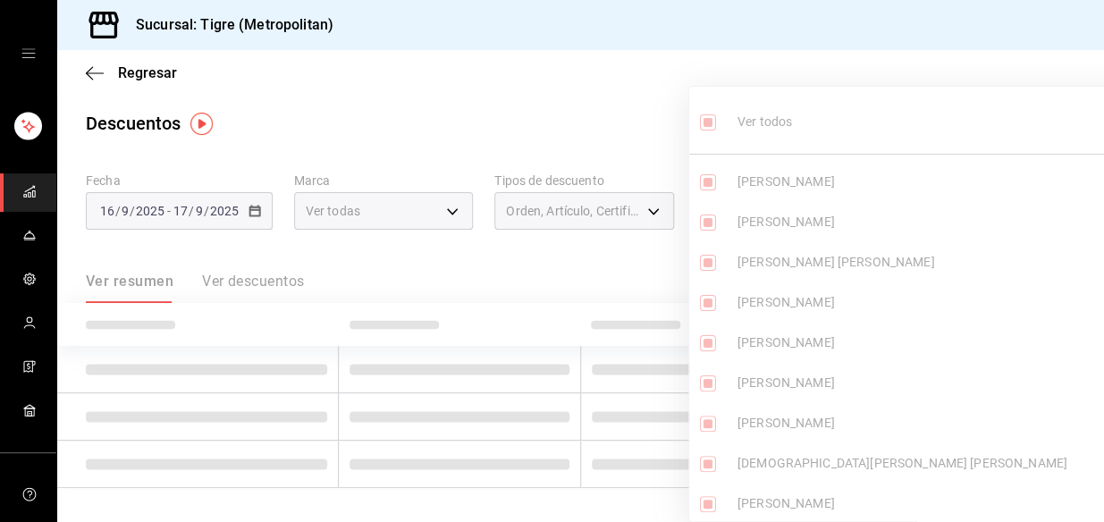
checkbox input "true"
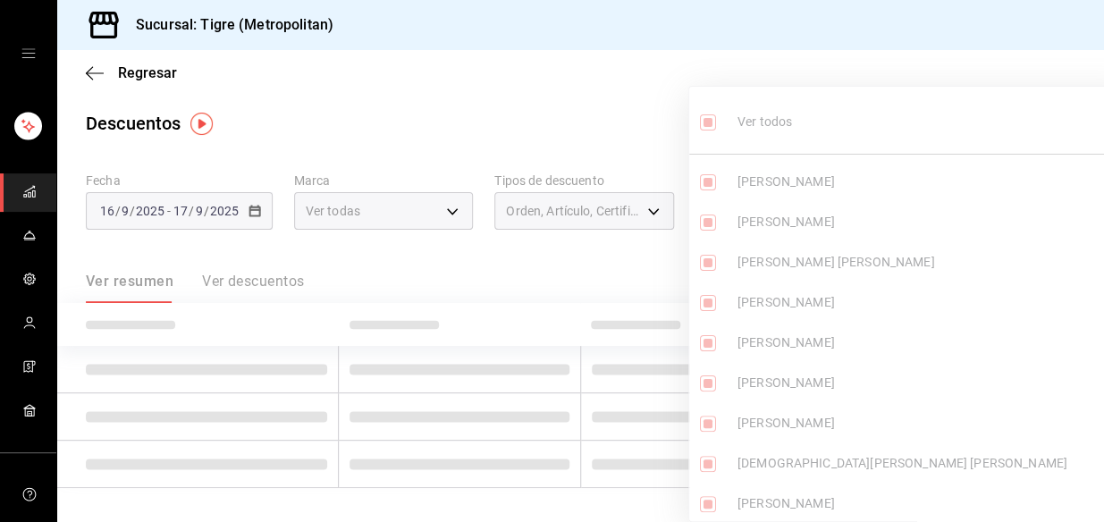
checkbox input "true"
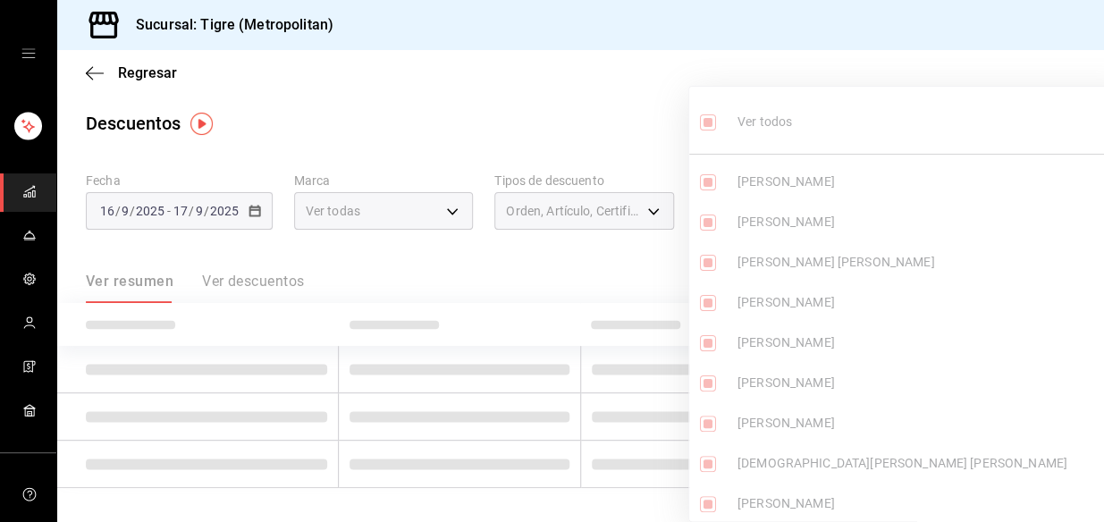
checkbox input "true"
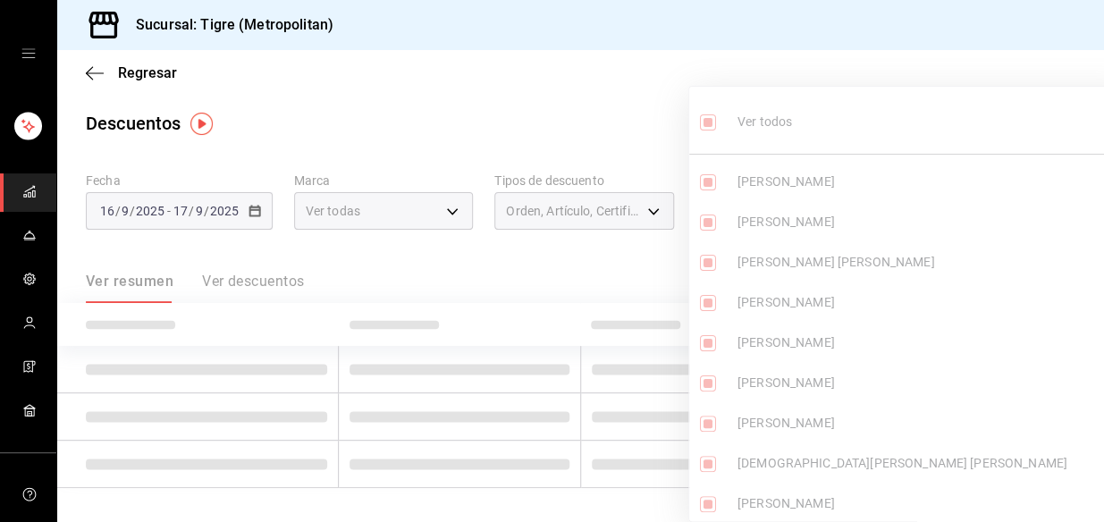
checkbox input "true"
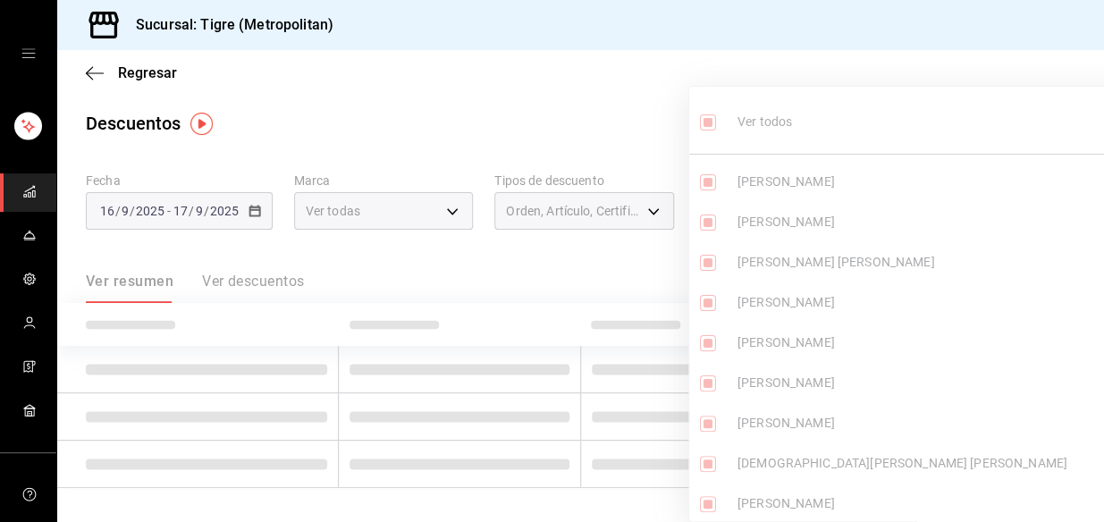
checkbox input "true"
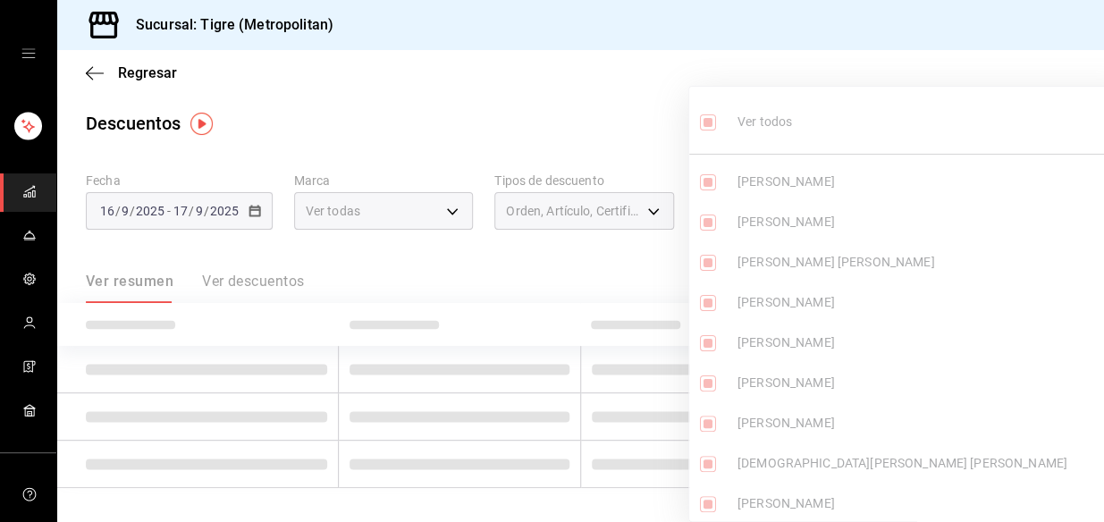
checkbox input "true"
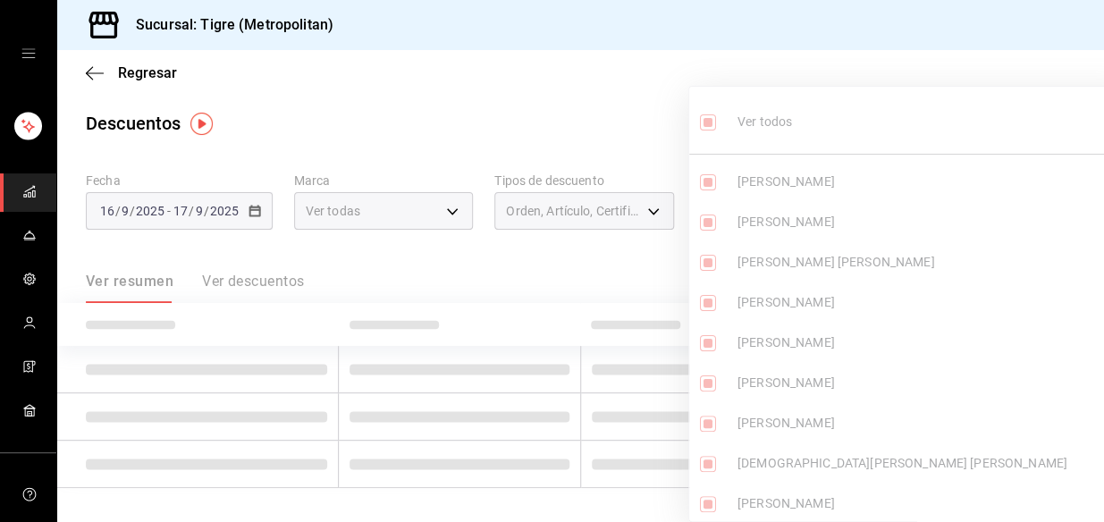
checkbox input "true"
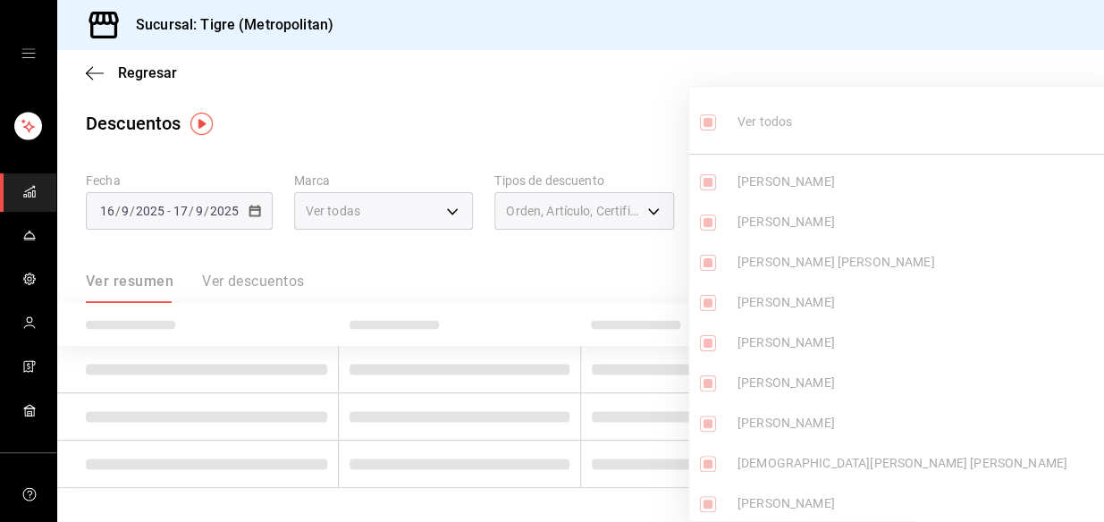
checkbox input "true"
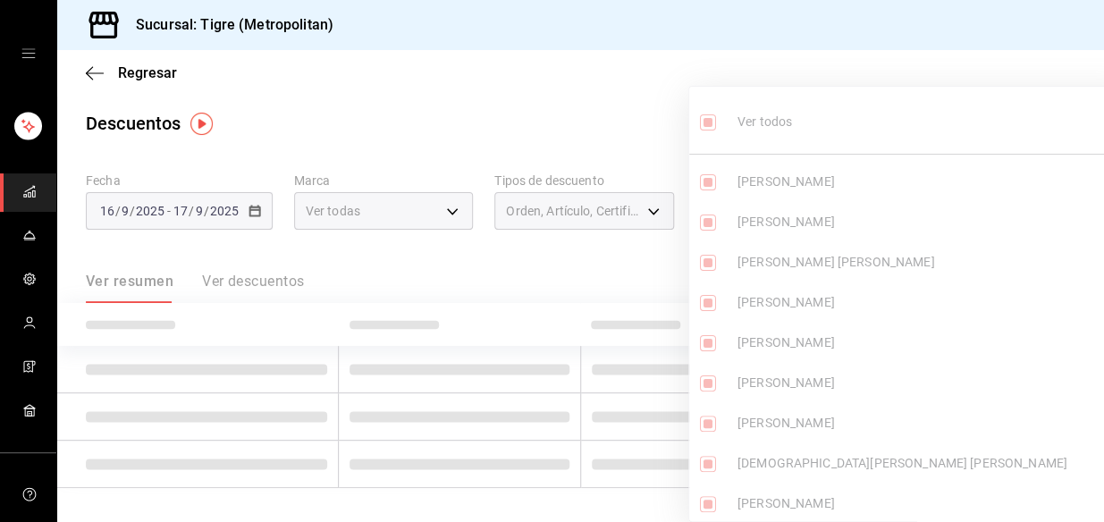
checkbox input "true"
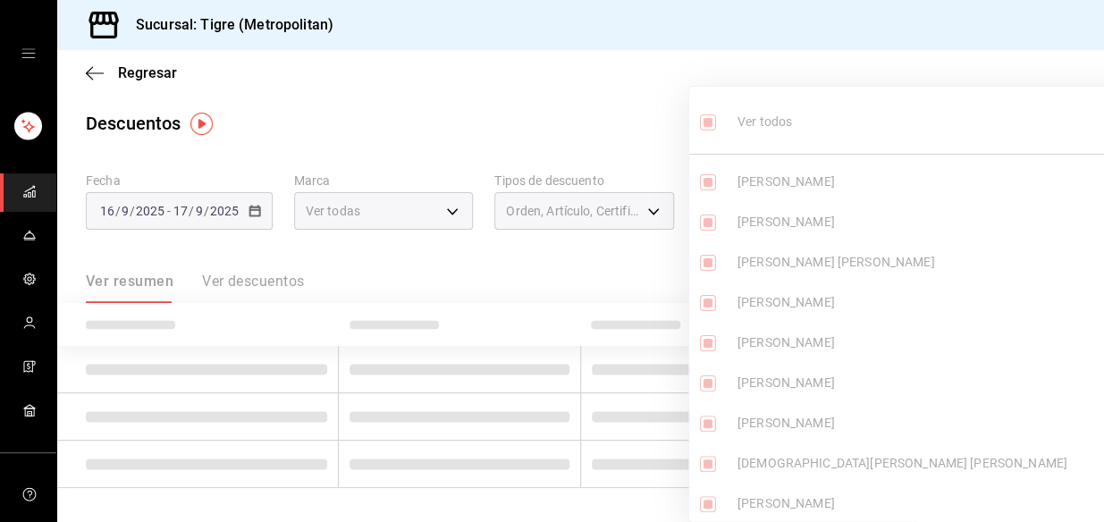
checkbox input "true"
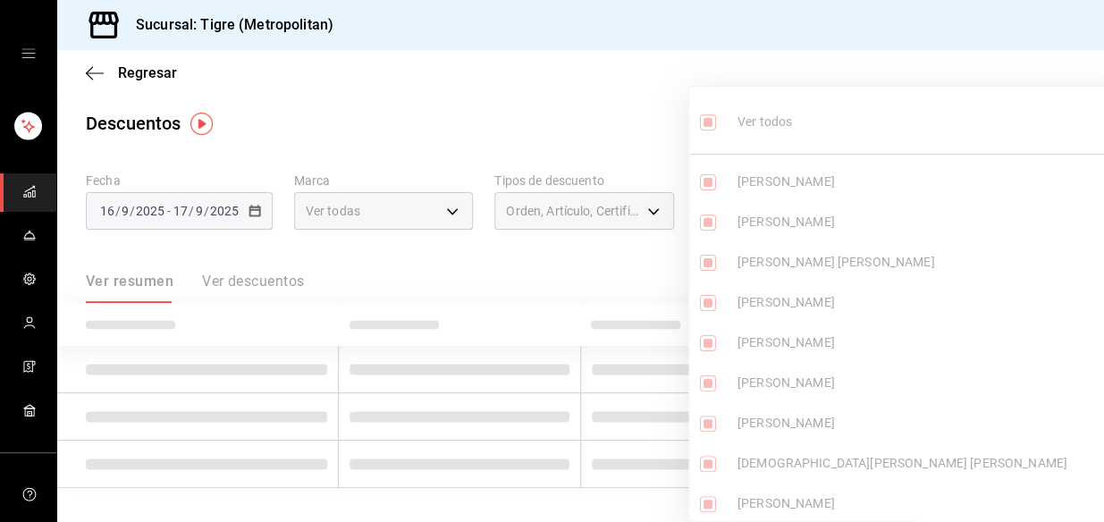
checkbox input "true"
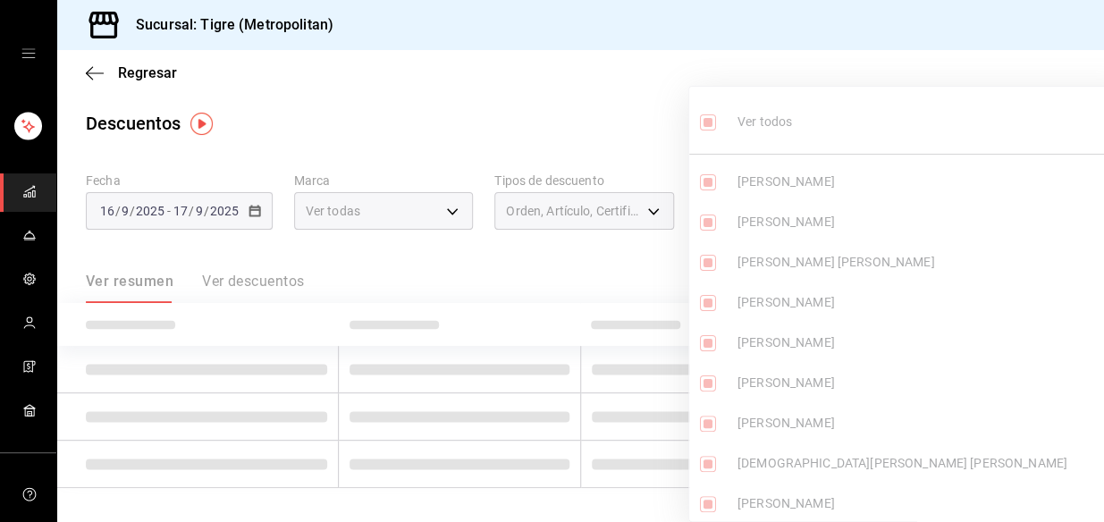
checkbox input "true"
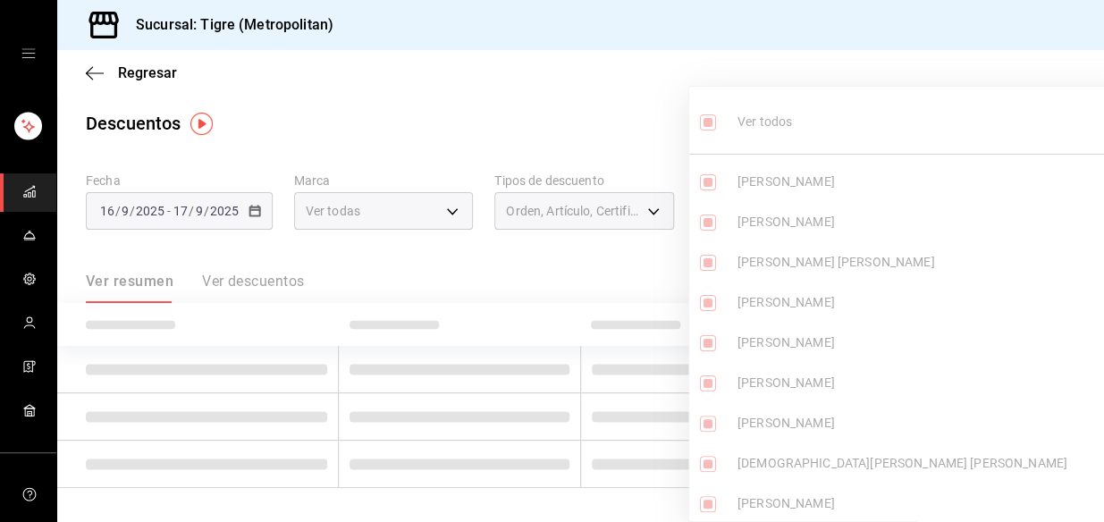
checkbox input "true"
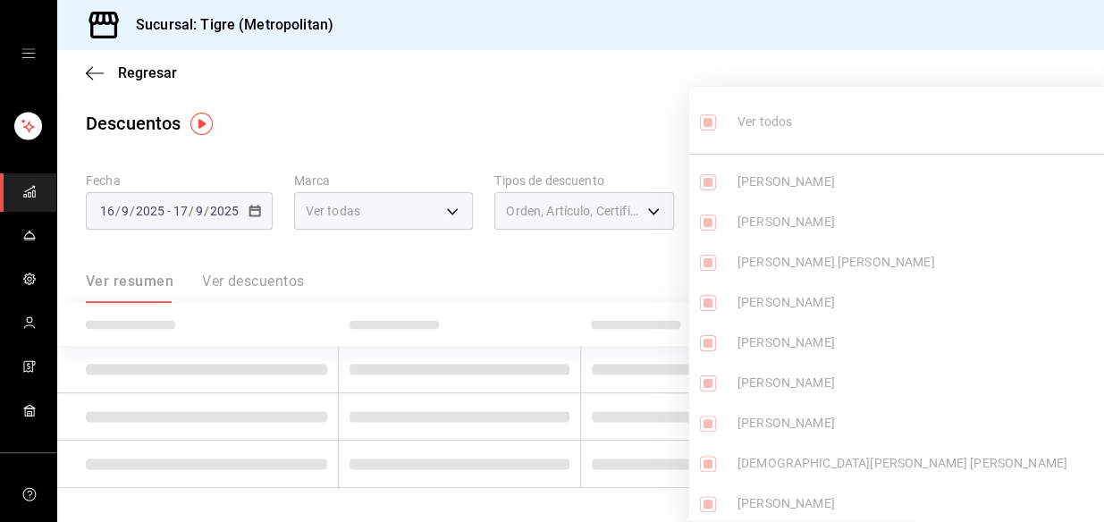
checkbox input "true"
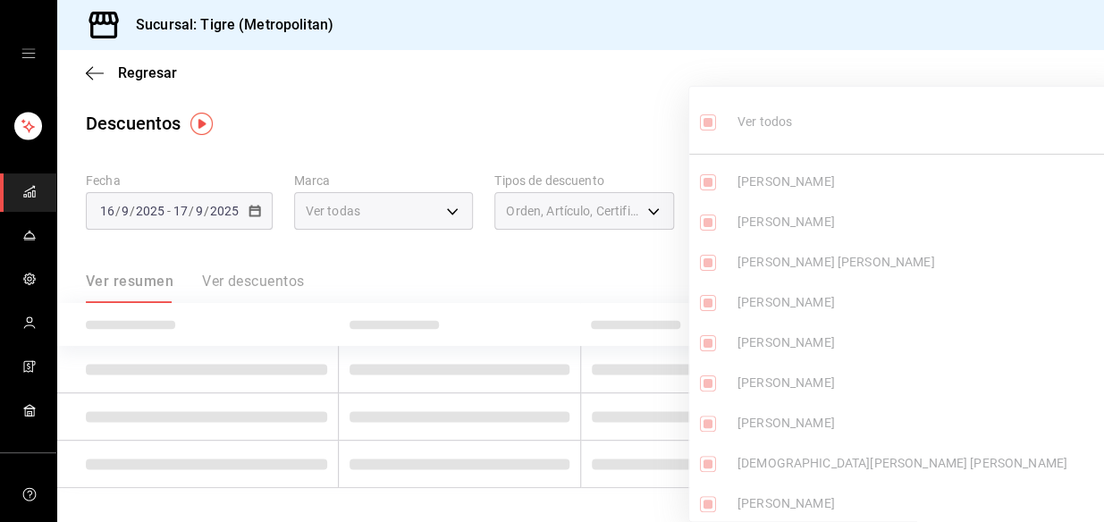
checkbox input "true"
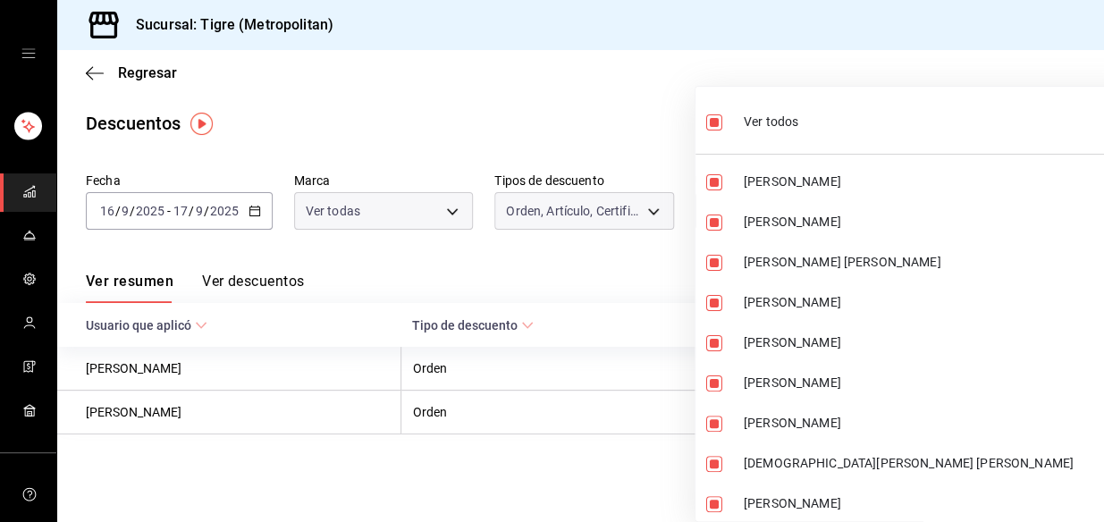
click at [583, 82] on div at bounding box center [552, 261] width 1104 height 522
click at [1056, 213] on div at bounding box center [552, 261] width 1104 height 522
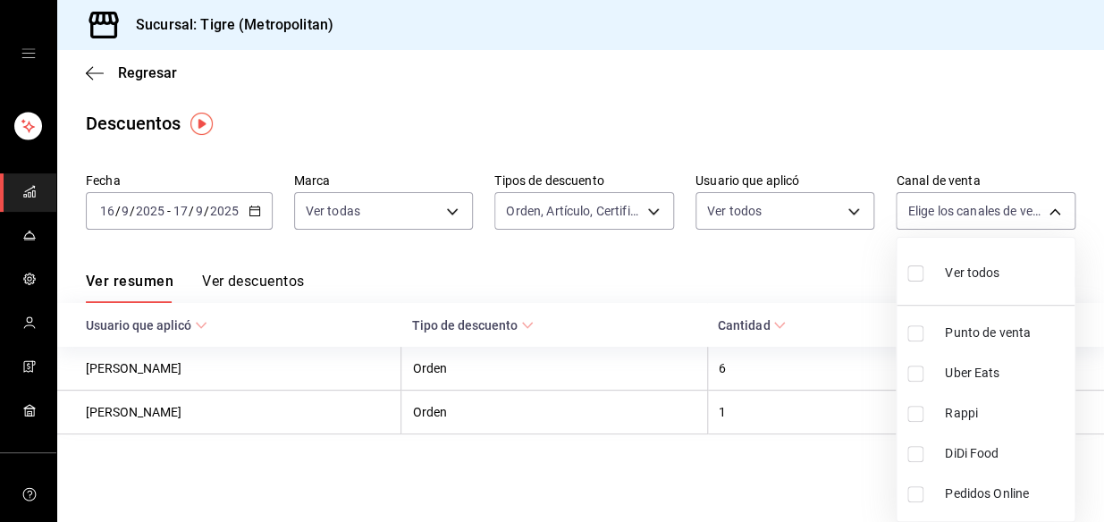
click at [1056, 213] on body "Sucursal: Tigre (Metropolitan) Regresar Descuentos Fecha [DATE] [DATE] - [DATE]…" at bounding box center [552, 261] width 1104 height 522
click at [911, 272] on input "checkbox" at bounding box center [915, 273] width 16 height 16
click at [706, 248] on div at bounding box center [552, 261] width 1104 height 522
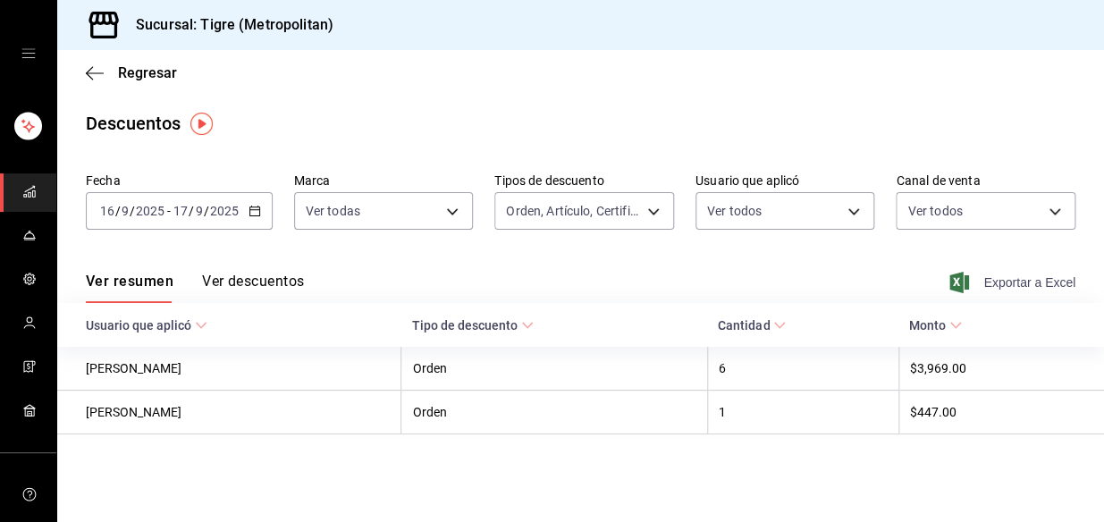
click at [961, 282] on icon "button" at bounding box center [959, 282] width 20 height 21
